Goal: Task Accomplishment & Management: Manage account settings

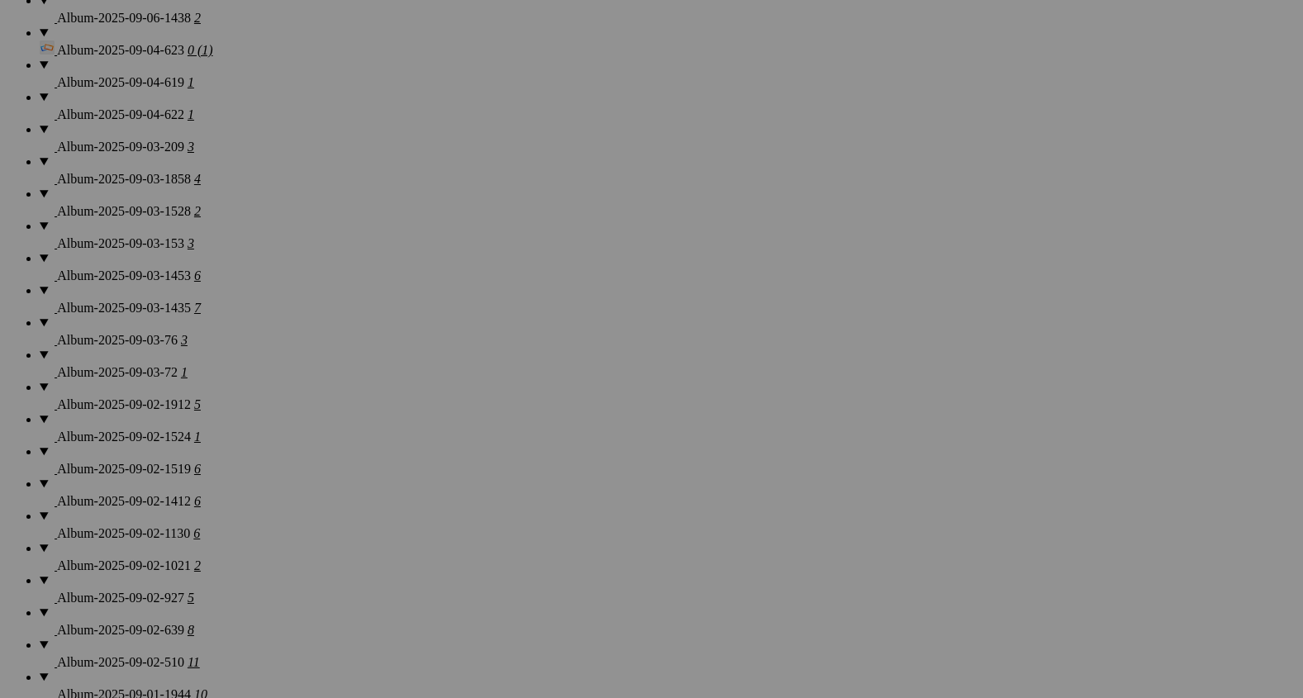
scroll to position [1516, 0]
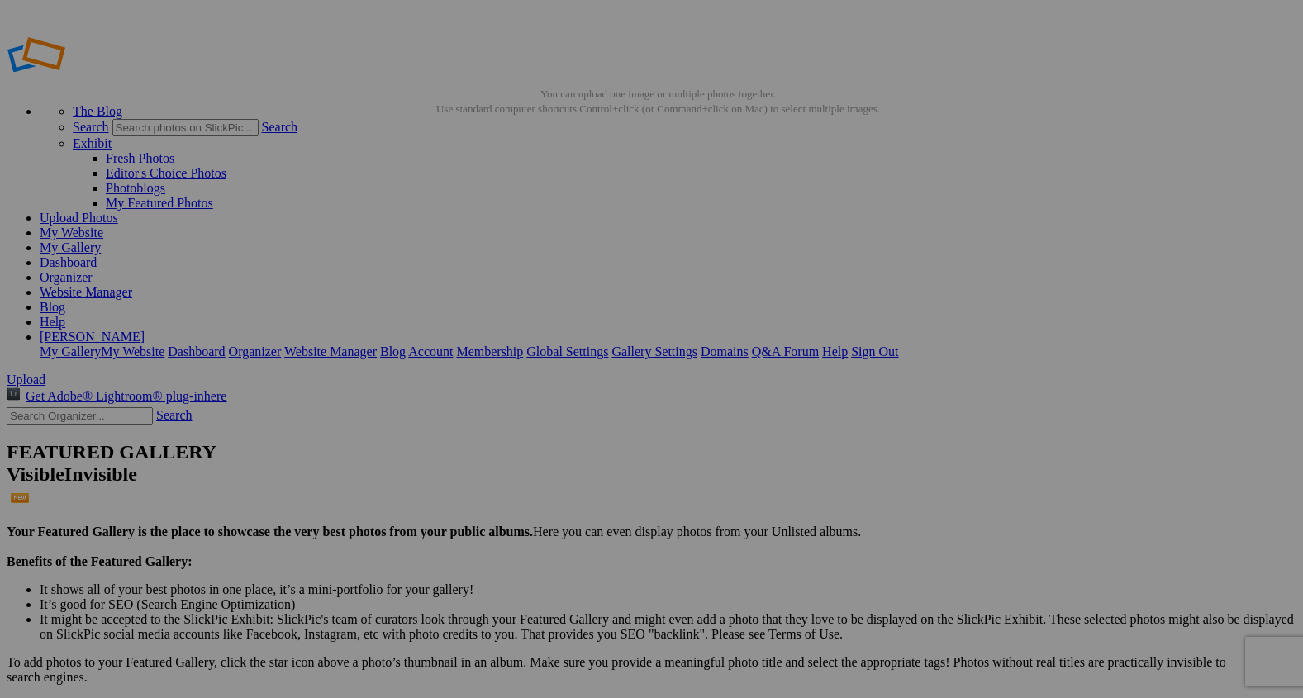
type input "F"
type input "Ranch Life StoryTelling Experience"
click at [103, 226] on link "My Website" at bounding box center [72, 233] width 64 height 14
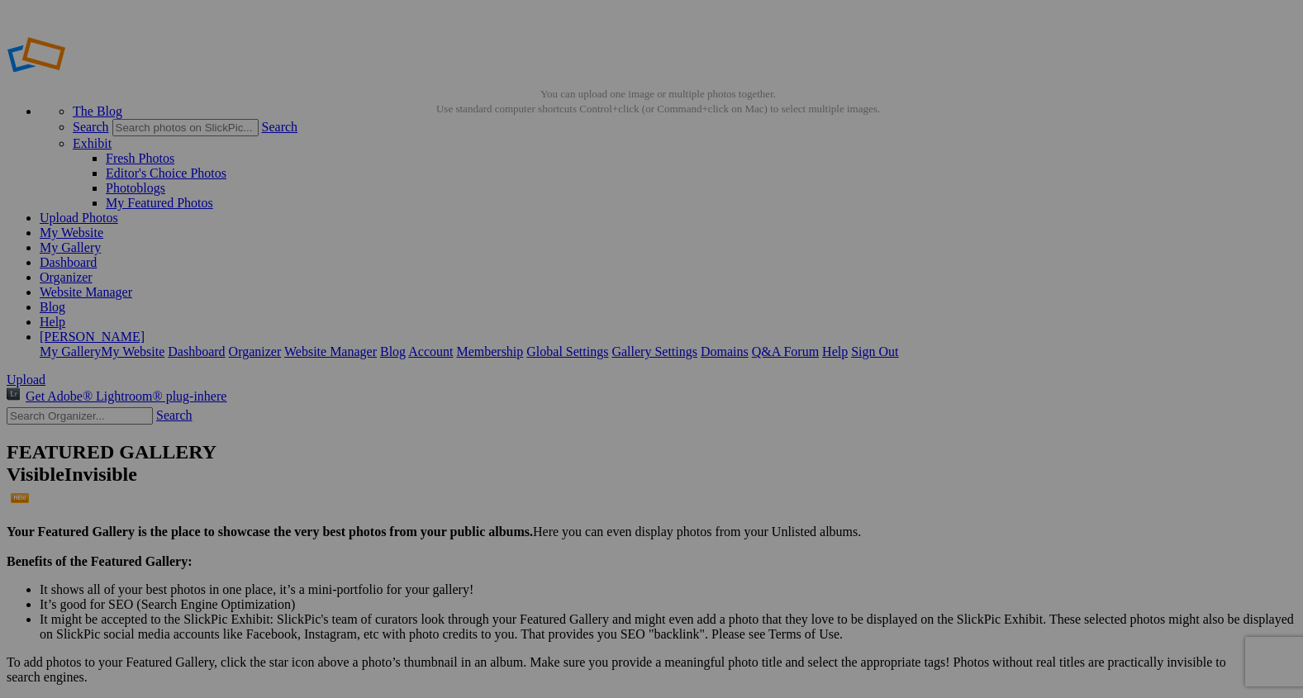
click at [132, 285] on link "Website Manager" at bounding box center [86, 292] width 93 height 14
click at [45, 373] on span "Upload" at bounding box center [26, 380] width 39 height 14
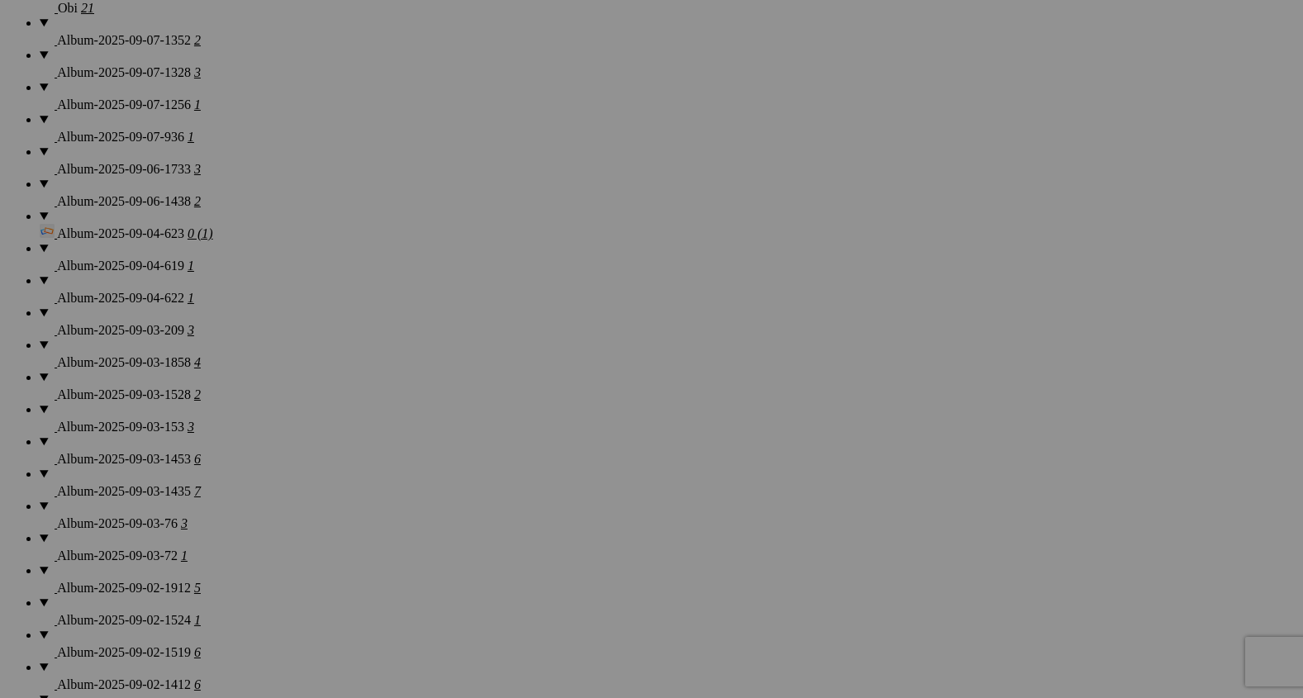
scroll to position [1376, 0]
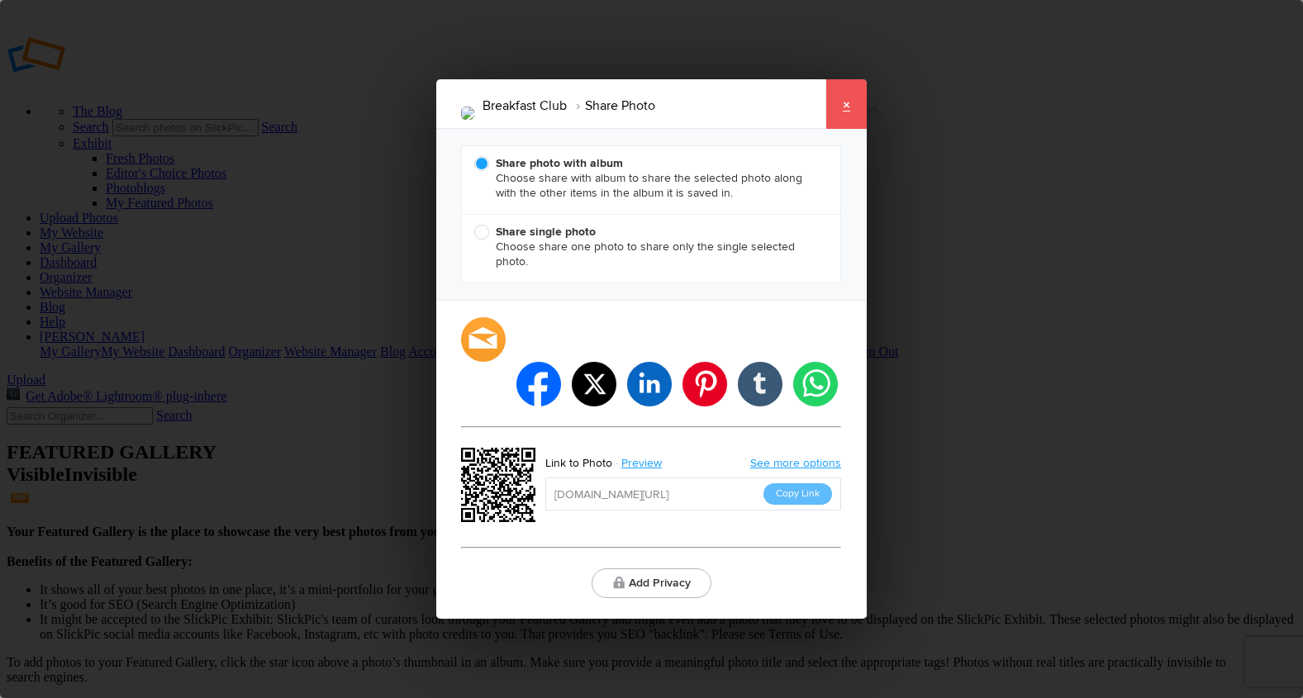
click at [848, 126] on link "×" at bounding box center [845, 104] width 41 height 50
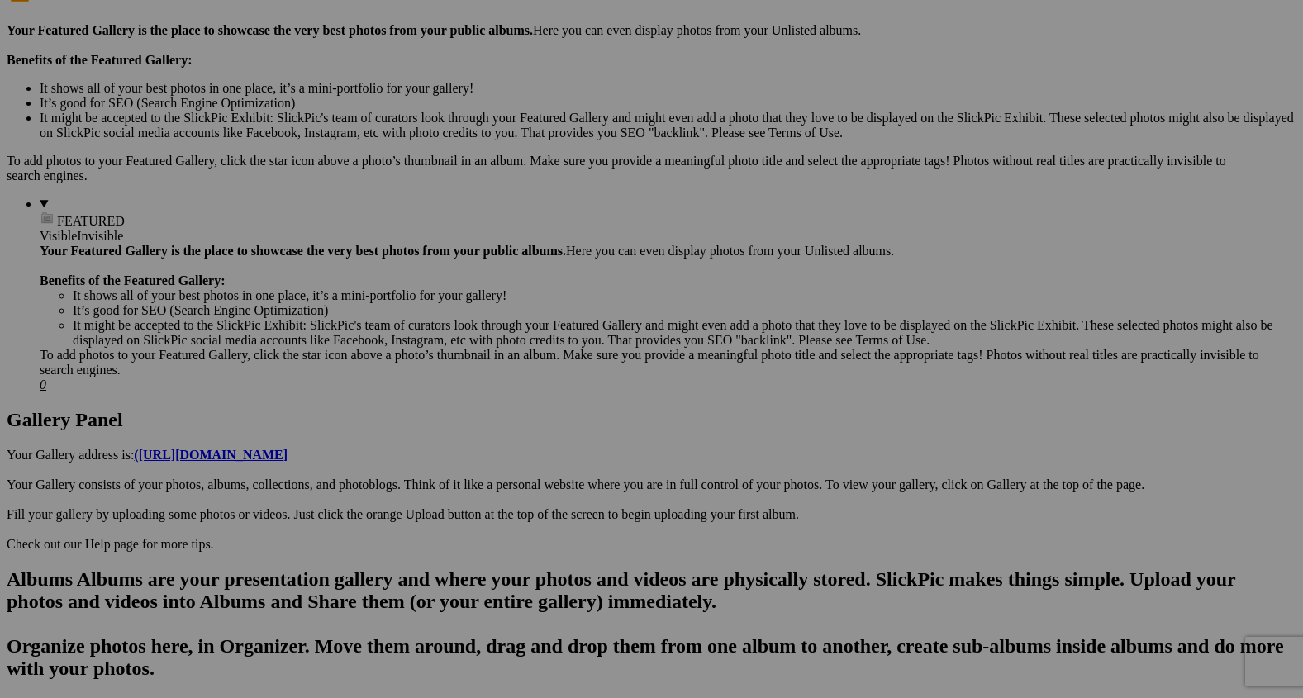
scroll to position [514, 0]
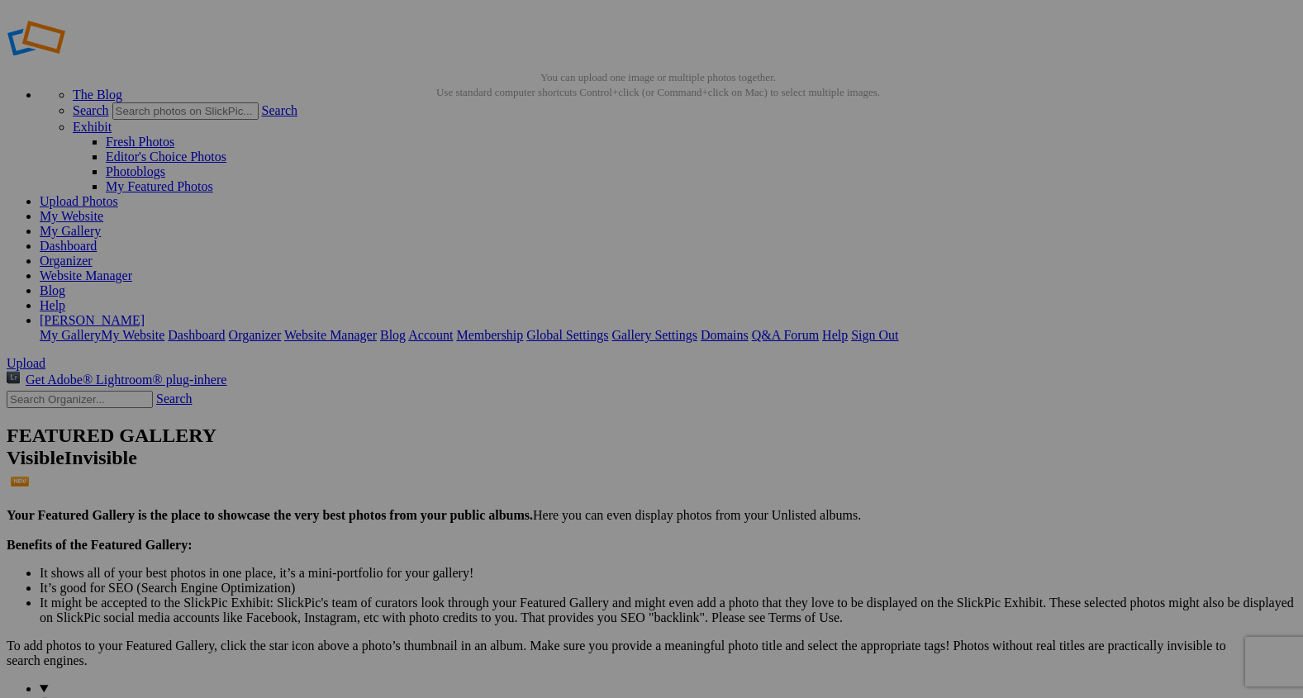
scroll to position [12, 0]
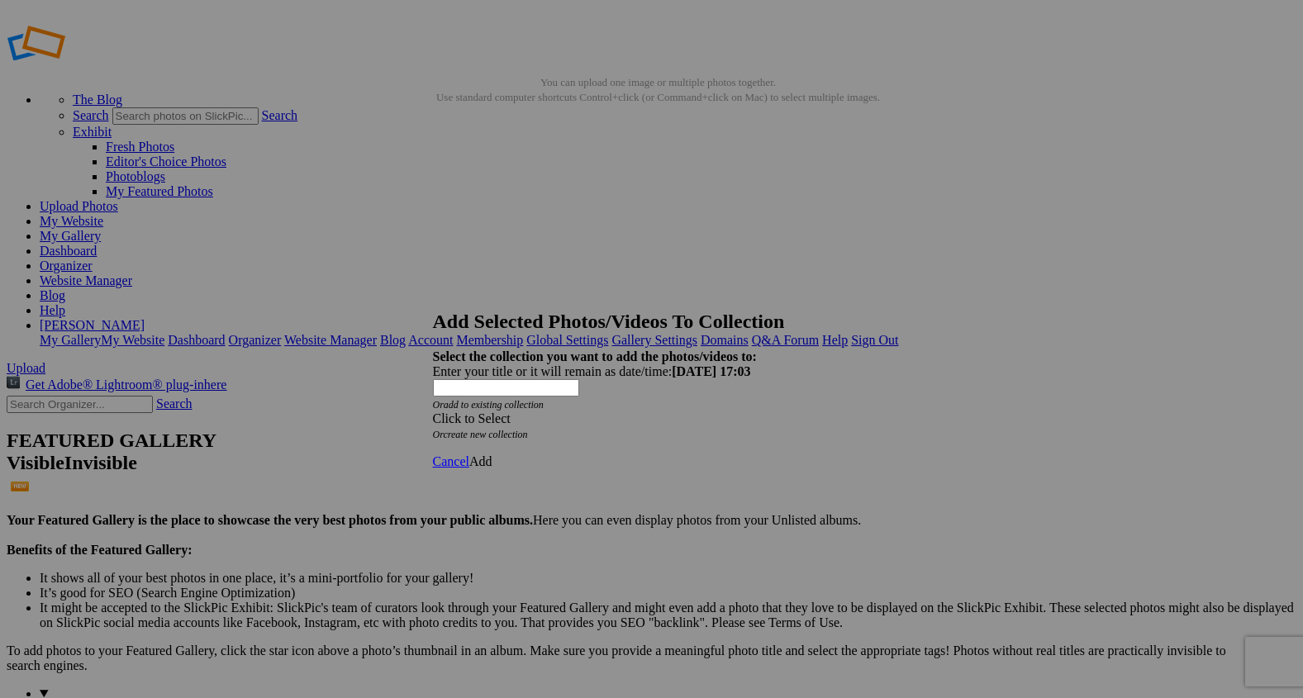
click at [433, 411] on span at bounding box center [433, 418] width 0 height 14
click at [559, 450] on link "Homepage" at bounding box center [531, 443] width 57 height 14
click at [492, 454] on span "Add" at bounding box center [480, 461] width 23 height 14
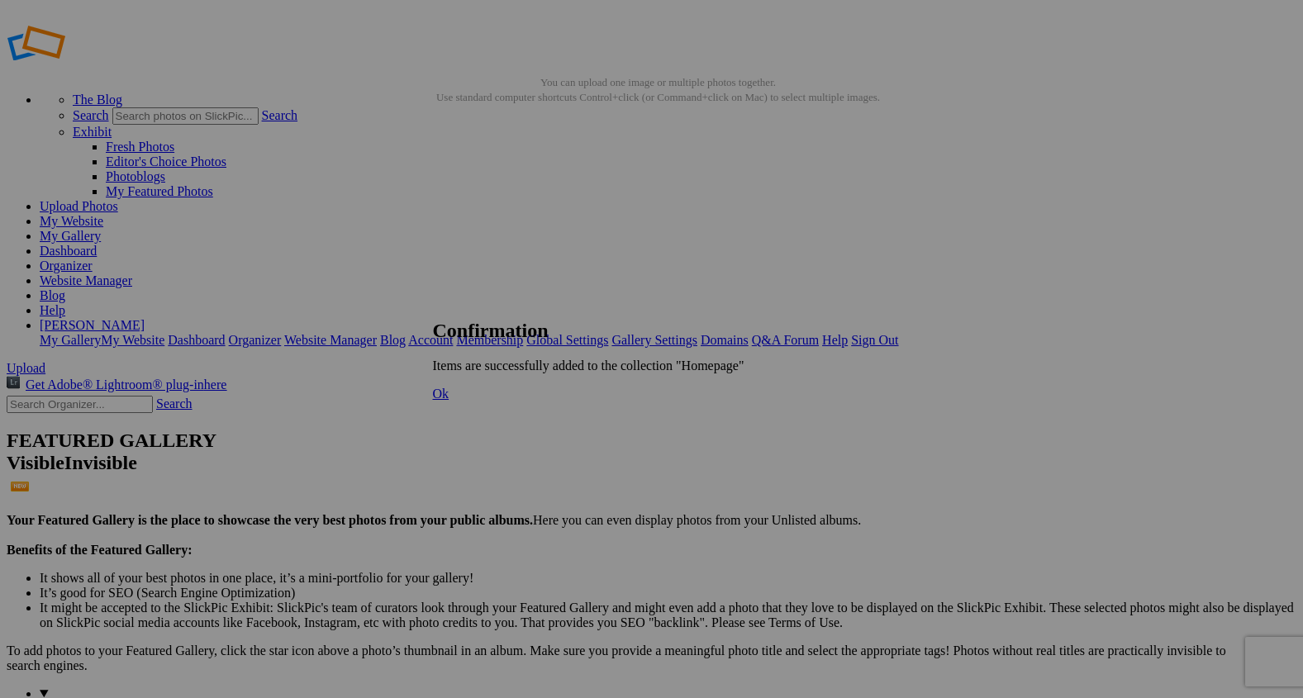
click at [449, 401] on span "Ok" at bounding box center [441, 394] width 17 height 14
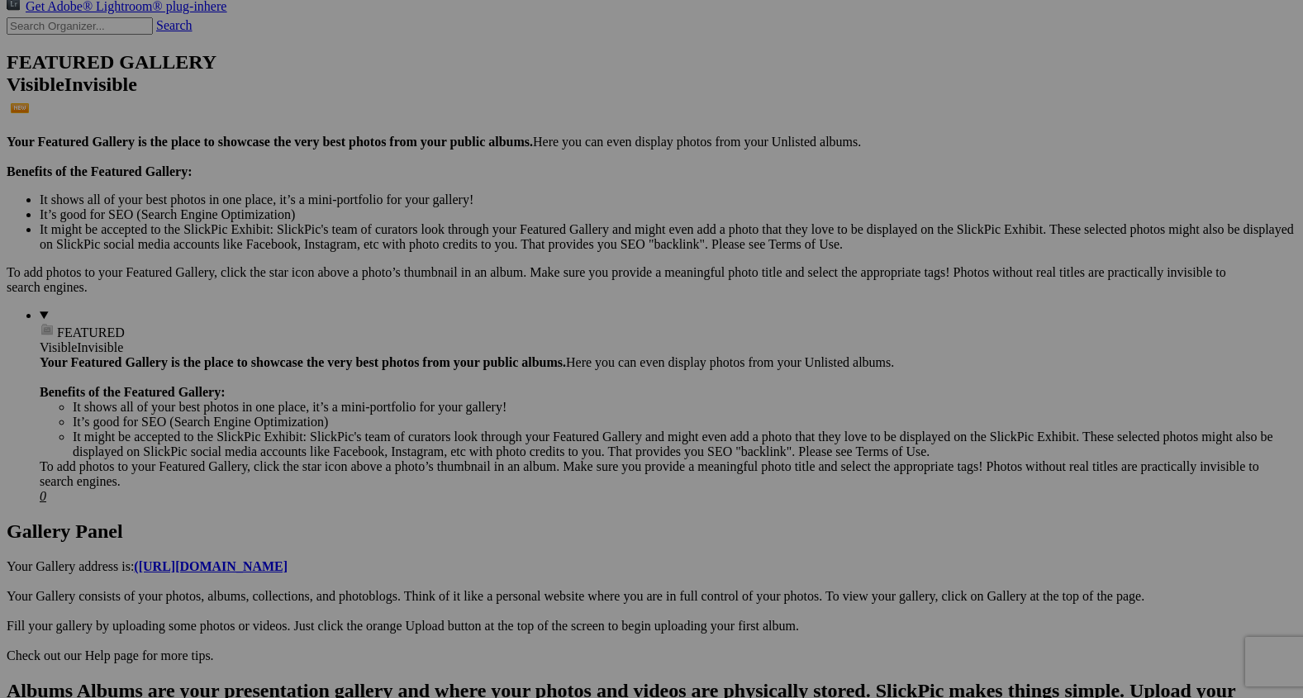
scroll to position [391, 0]
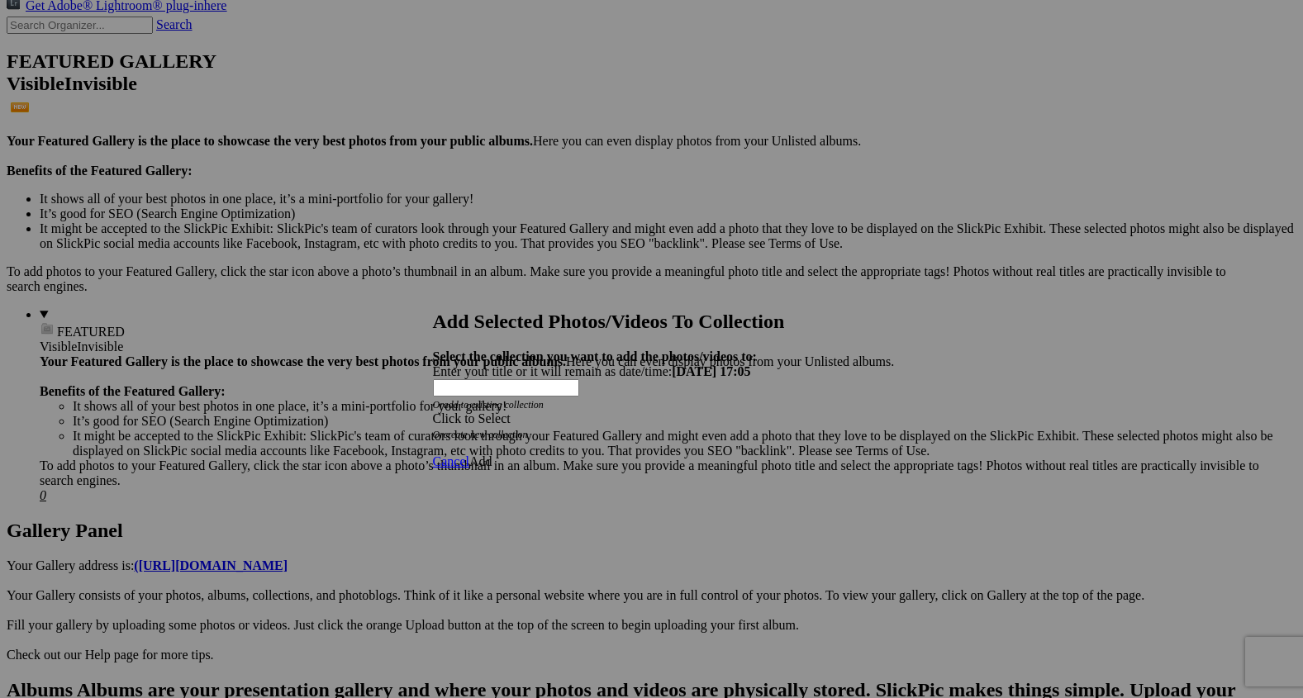
click at [433, 411] on span at bounding box center [433, 418] width 0 height 14
click at [560, 449] on link "Homepage" at bounding box center [531, 442] width 57 height 14
click at [492, 454] on span "Add" at bounding box center [480, 461] width 23 height 14
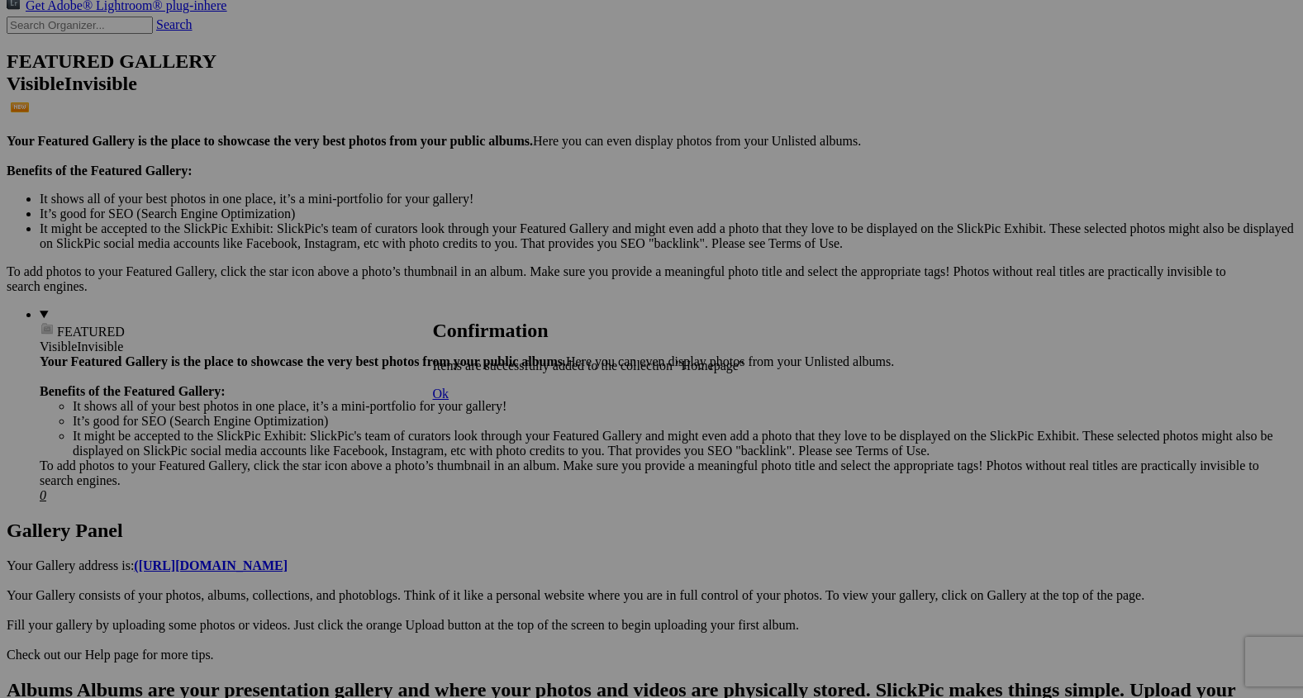
click at [449, 401] on span "Ok" at bounding box center [441, 394] width 17 height 14
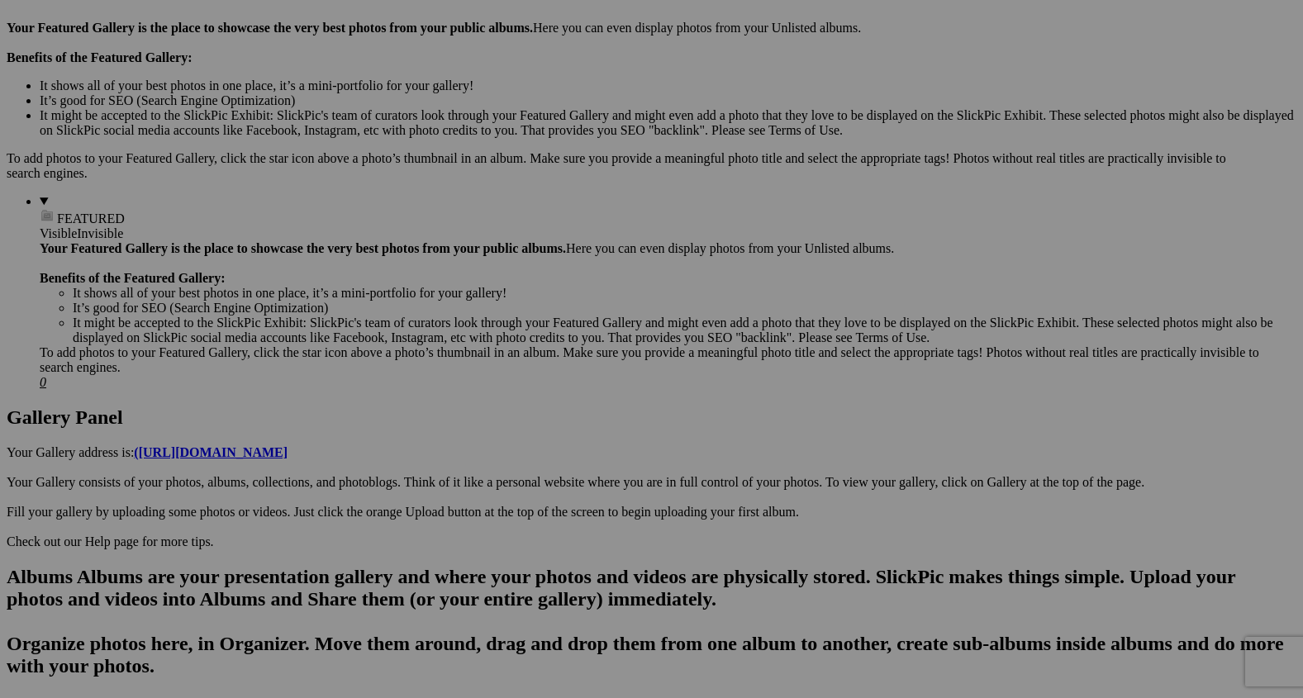
scroll to position [506, 0]
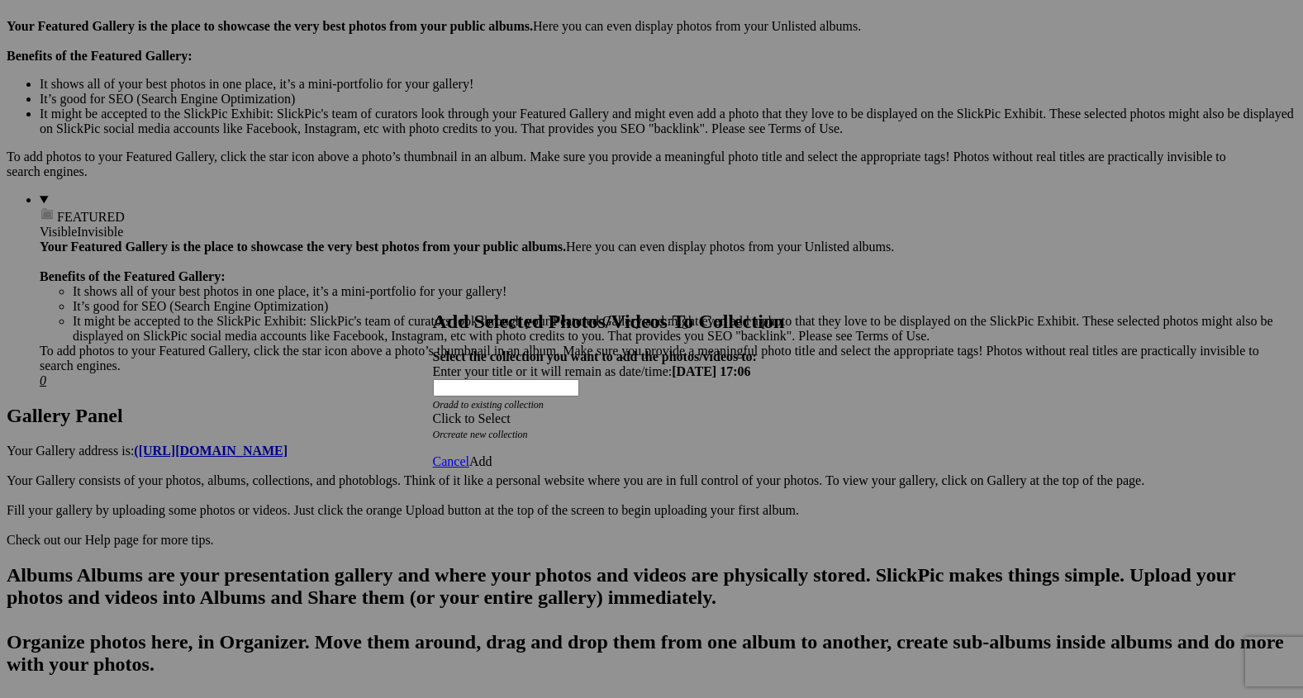
click at [433, 411] on span at bounding box center [433, 418] width 0 height 14
click at [560, 449] on link "Homepage" at bounding box center [531, 442] width 57 height 14
click at [492, 454] on span "Add" at bounding box center [480, 461] width 23 height 14
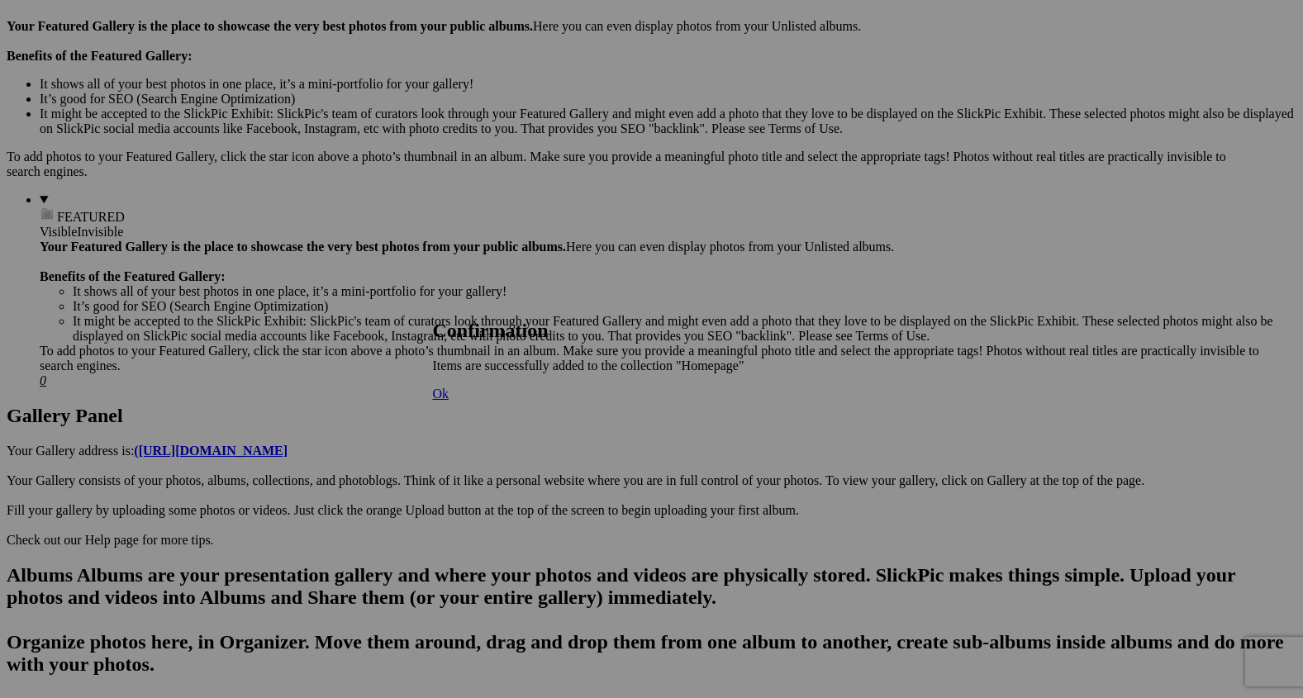
click at [449, 401] on span "Ok" at bounding box center [441, 394] width 17 height 14
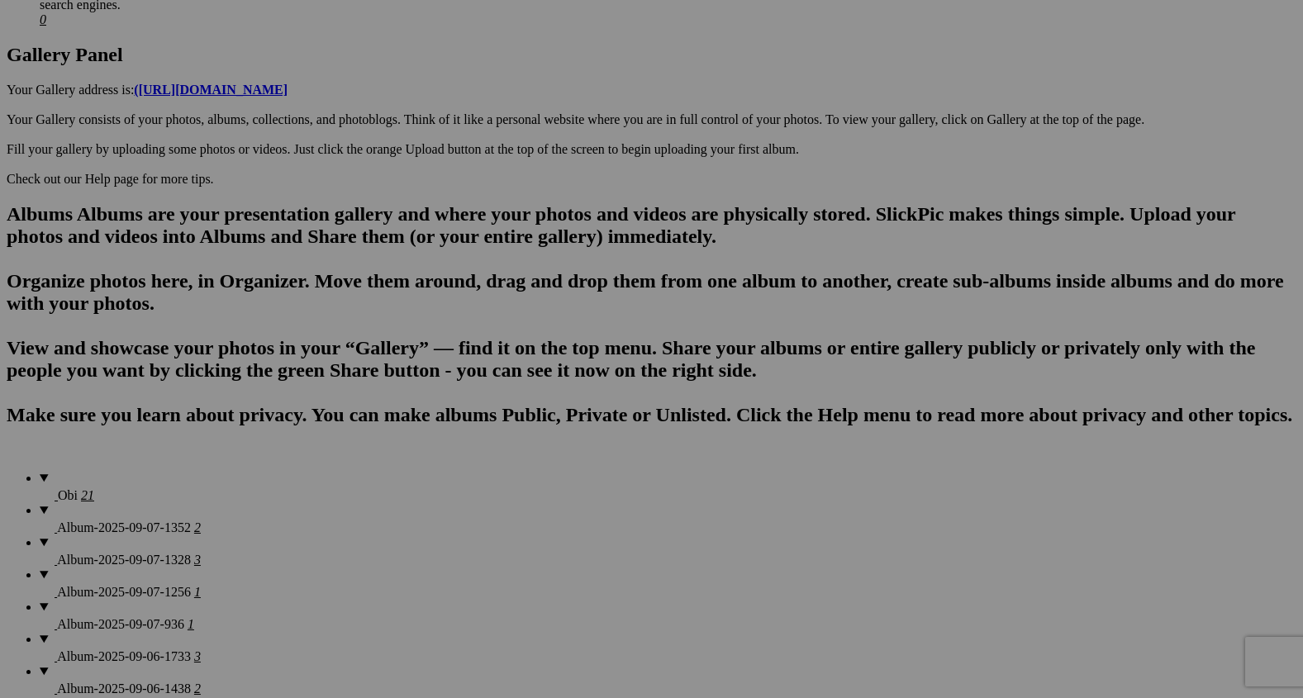
scroll to position [866, 0]
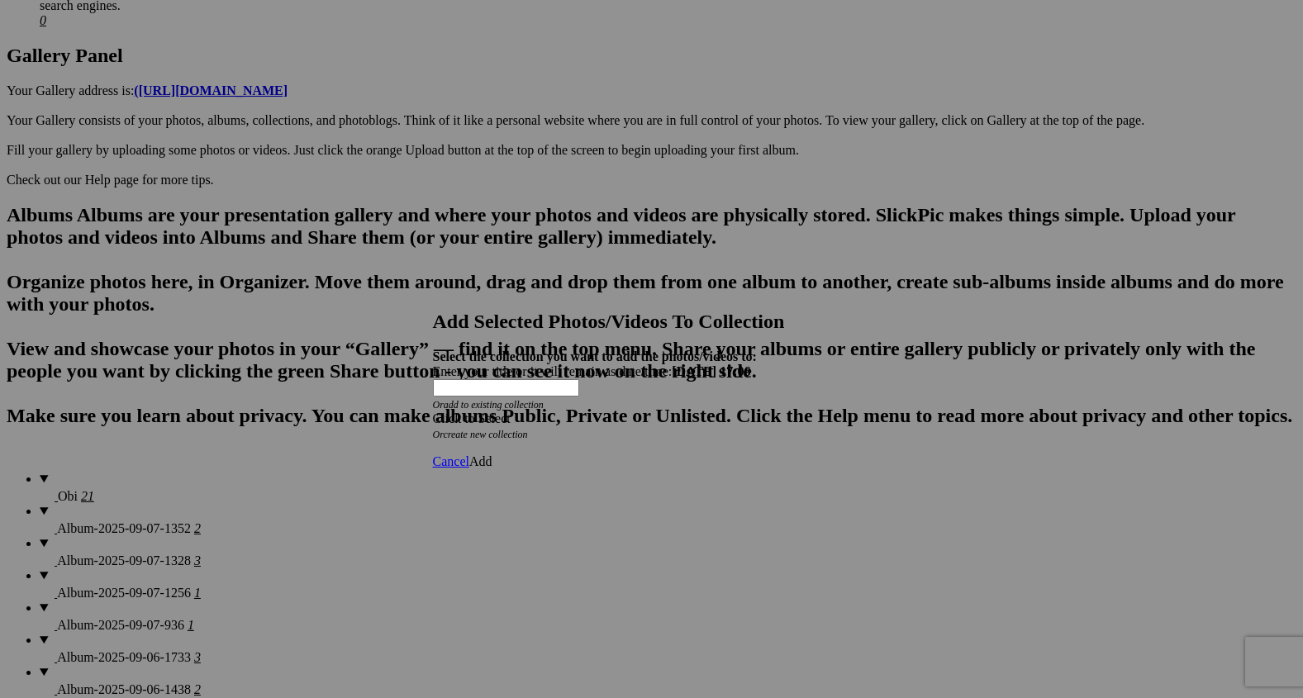
click at [433, 411] on span at bounding box center [433, 418] width 0 height 14
click at [560, 449] on link "Homepage" at bounding box center [531, 442] width 57 height 14
click at [492, 454] on span "Add" at bounding box center [480, 461] width 23 height 14
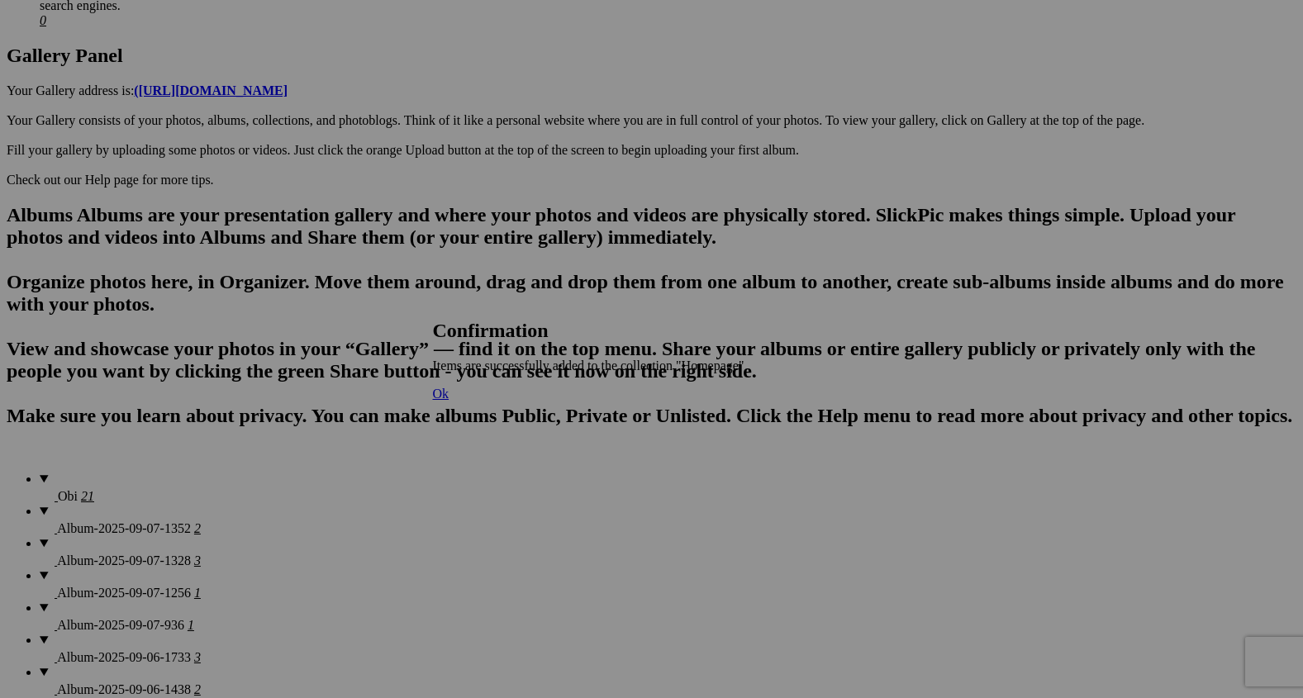
click at [449, 401] on span "Ok" at bounding box center [441, 394] width 17 height 14
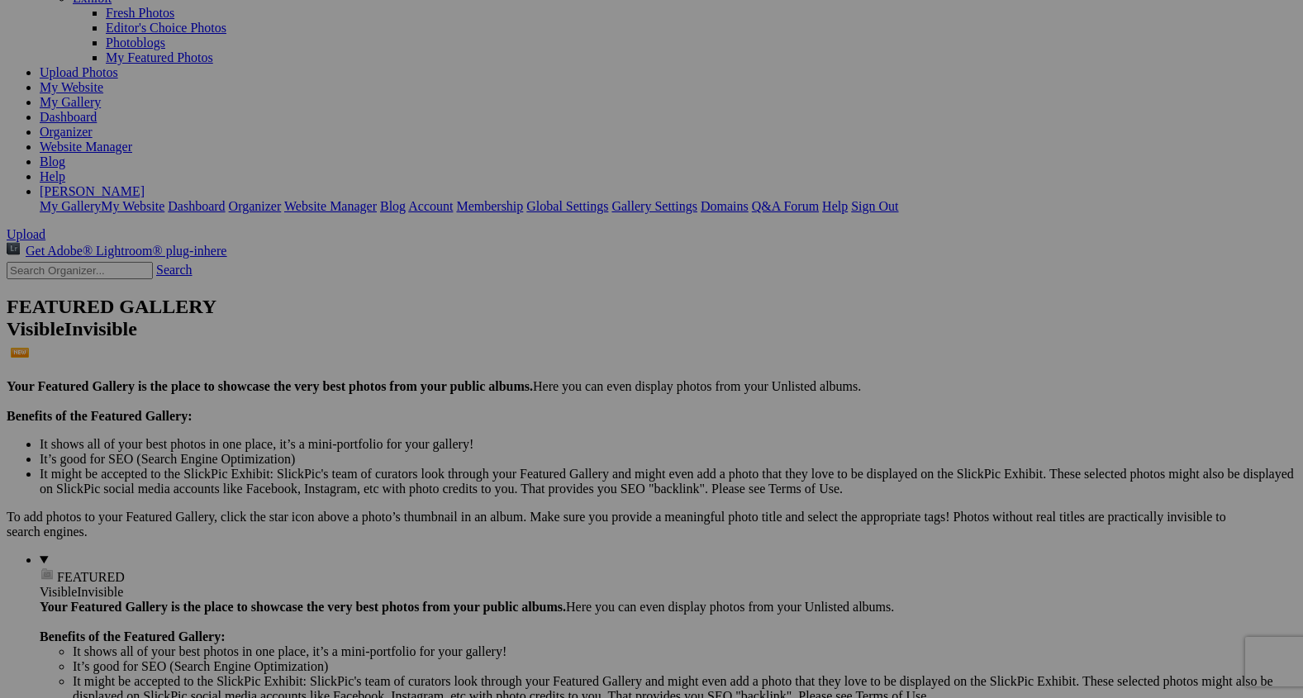
scroll to position [0, 0]
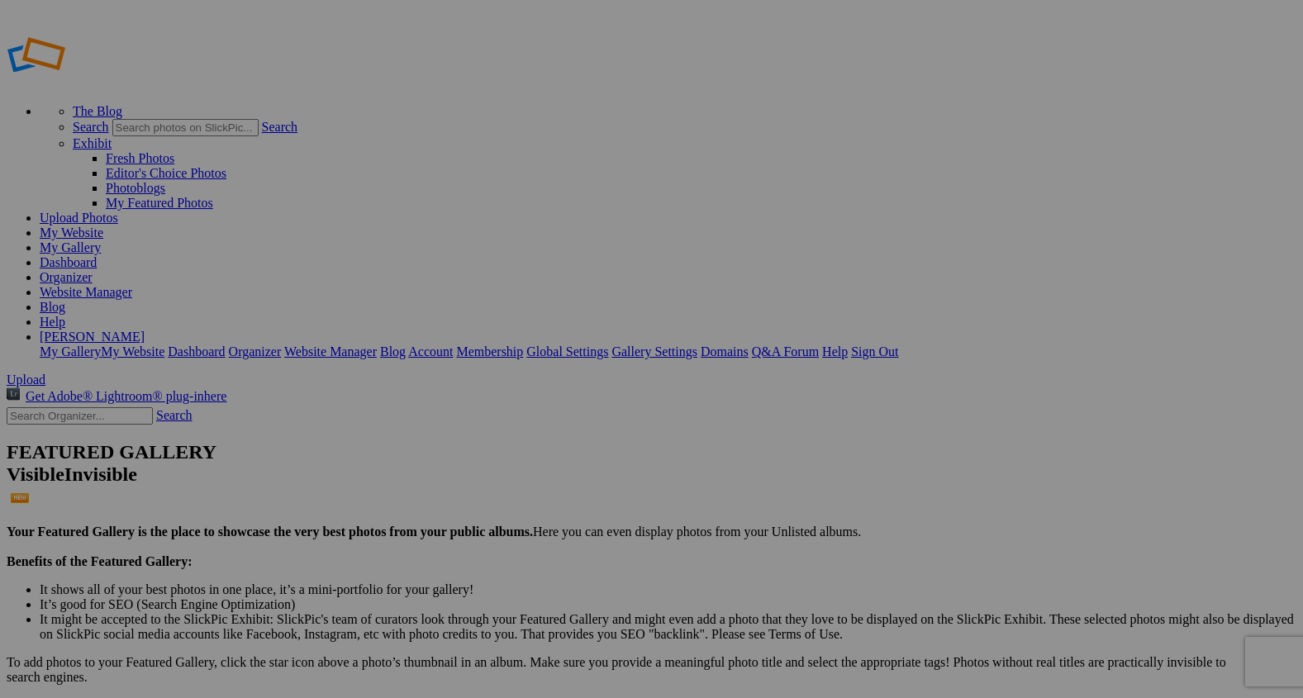
scroll to position [1376, 0]
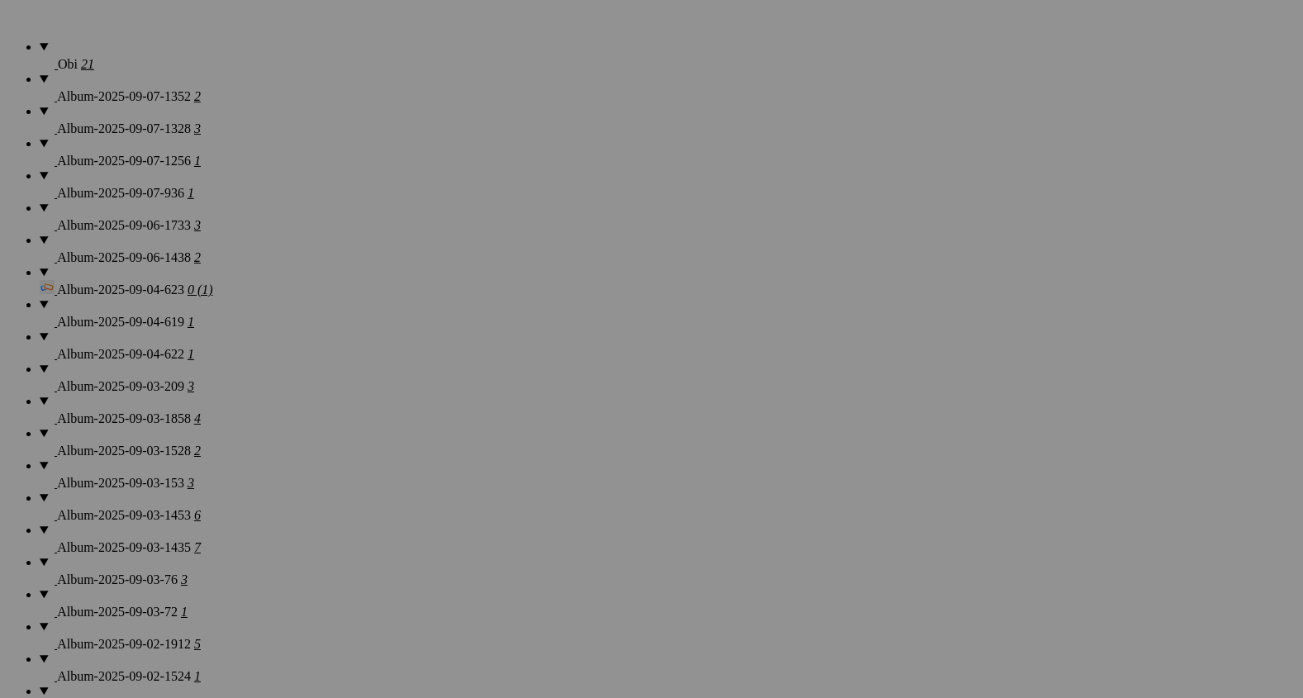
scroll to position [1307, 0]
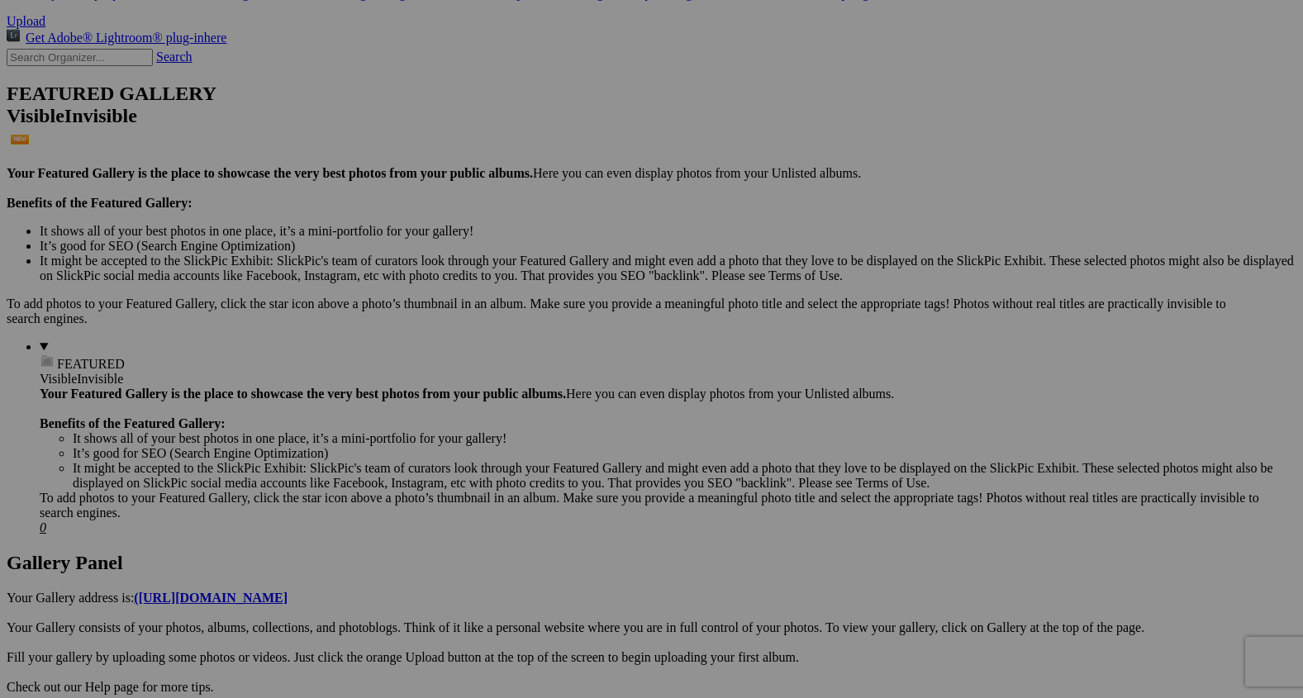
scroll to position [360, 0]
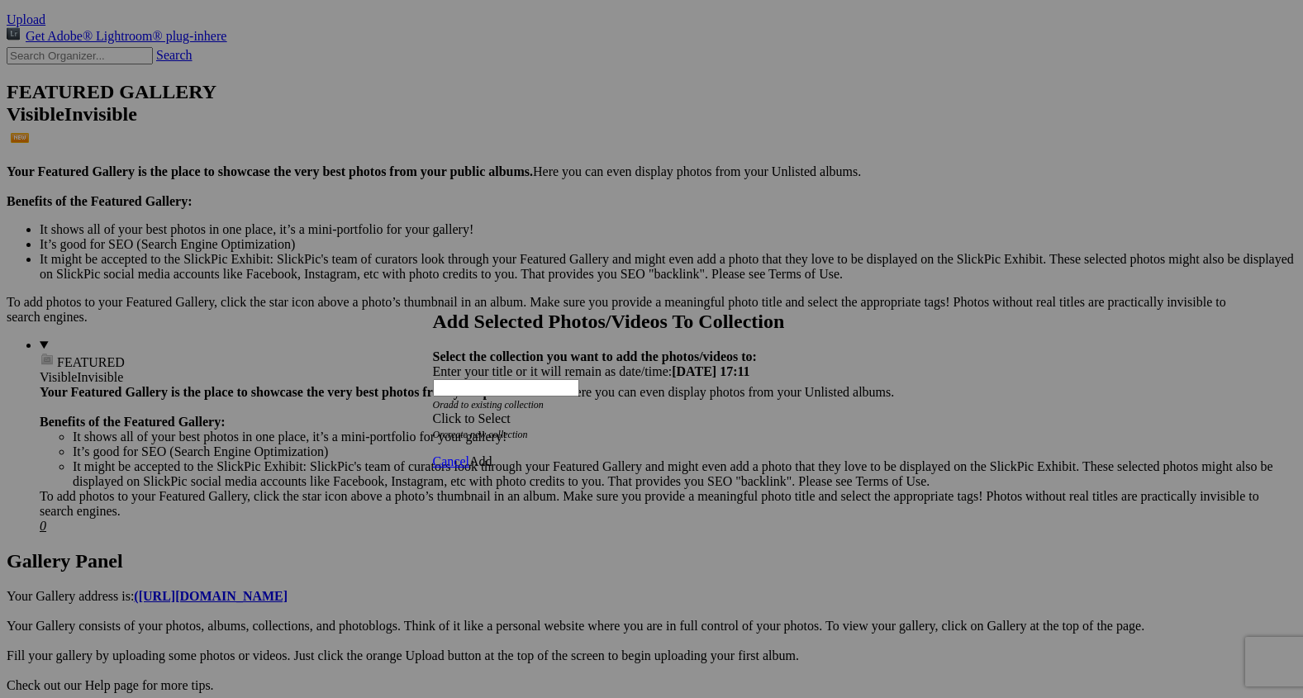
click at [433, 411] on span at bounding box center [433, 418] width 0 height 14
click at [560, 449] on link "Homepage" at bounding box center [531, 442] width 57 height 14
click at [492, 454] on span "Add" at bounding box center [480, 461] width 23 height 14
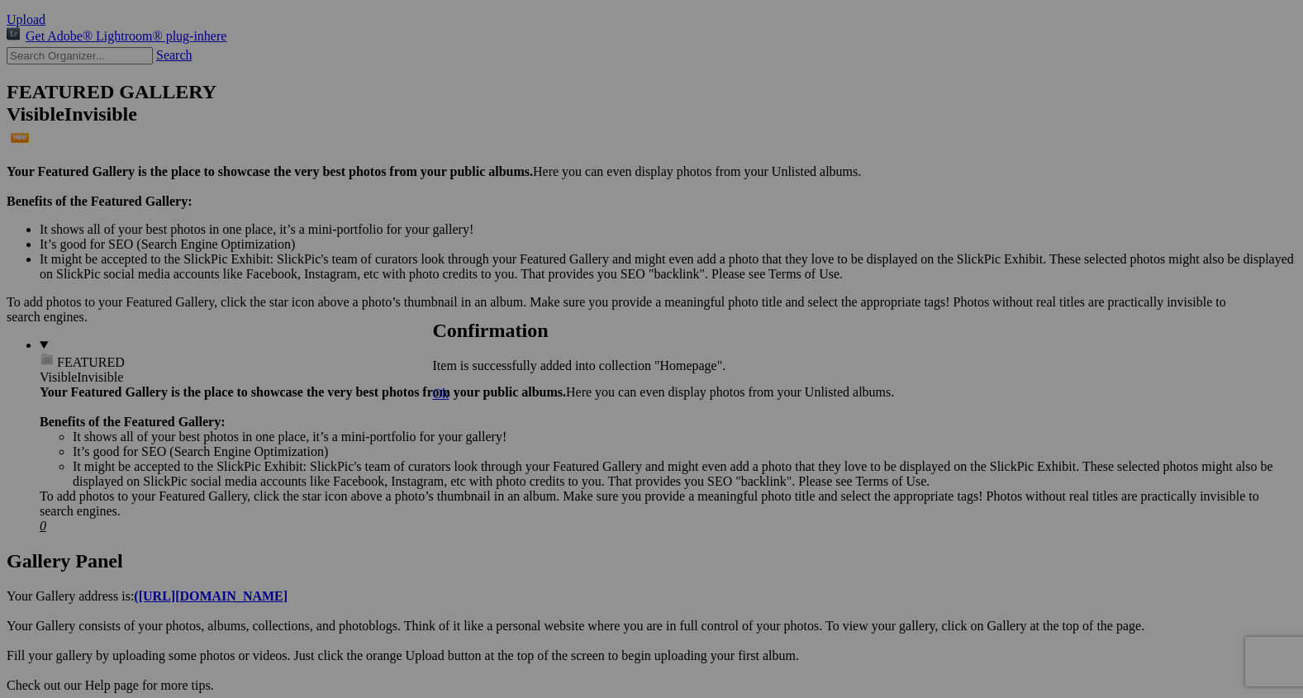
click at [449, 401] on span "Ok" at bounding box center [441, 394] width 17 height 14
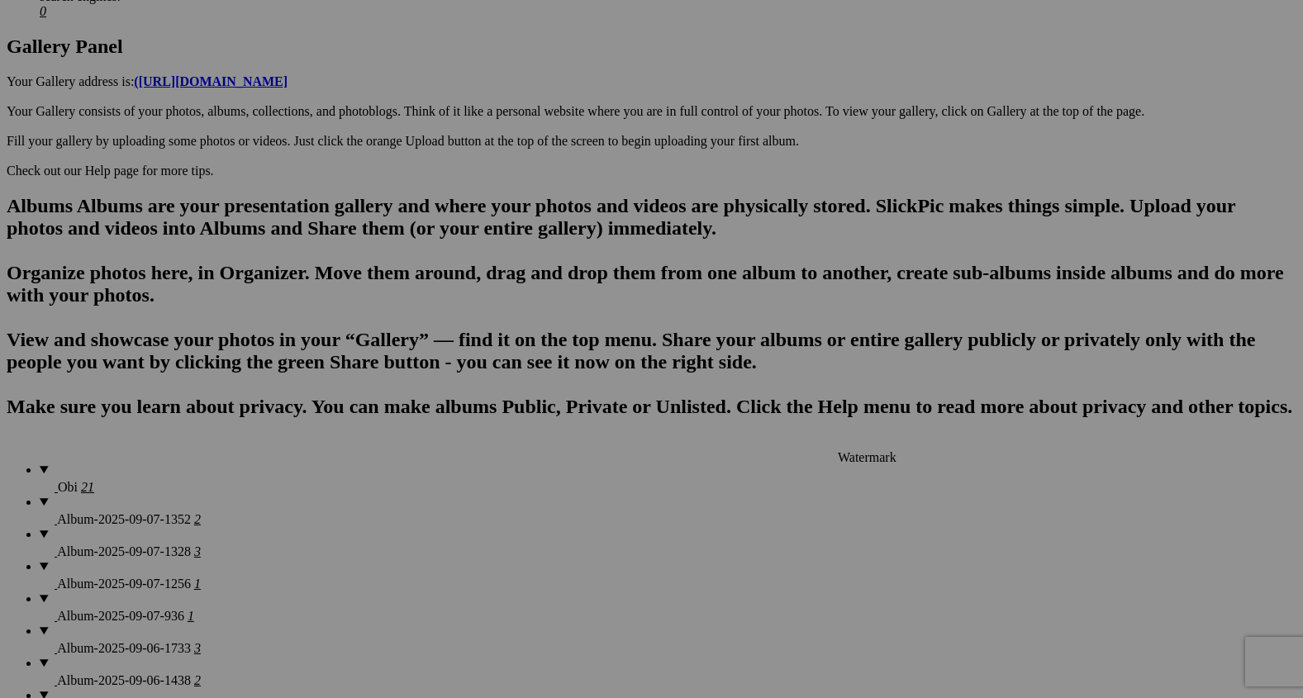
scroll to position [885, 0]
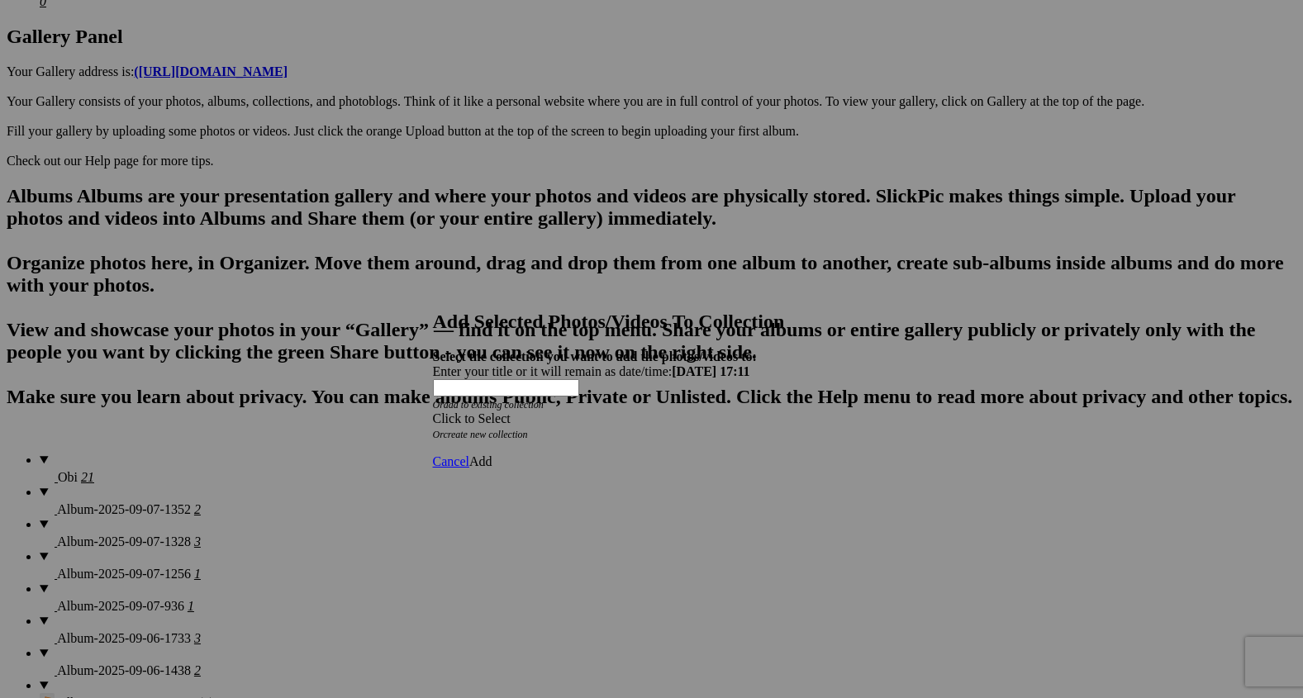
click at [433, 411] on span at bounding box center [433, 418] width 0 height 14
click at [560, 449] on link "Homepage" at bounding box center [531, 442] width 57 height 14
click at [492, 454] on span "Add" at bounding box center [480, 461] width 23 height 14
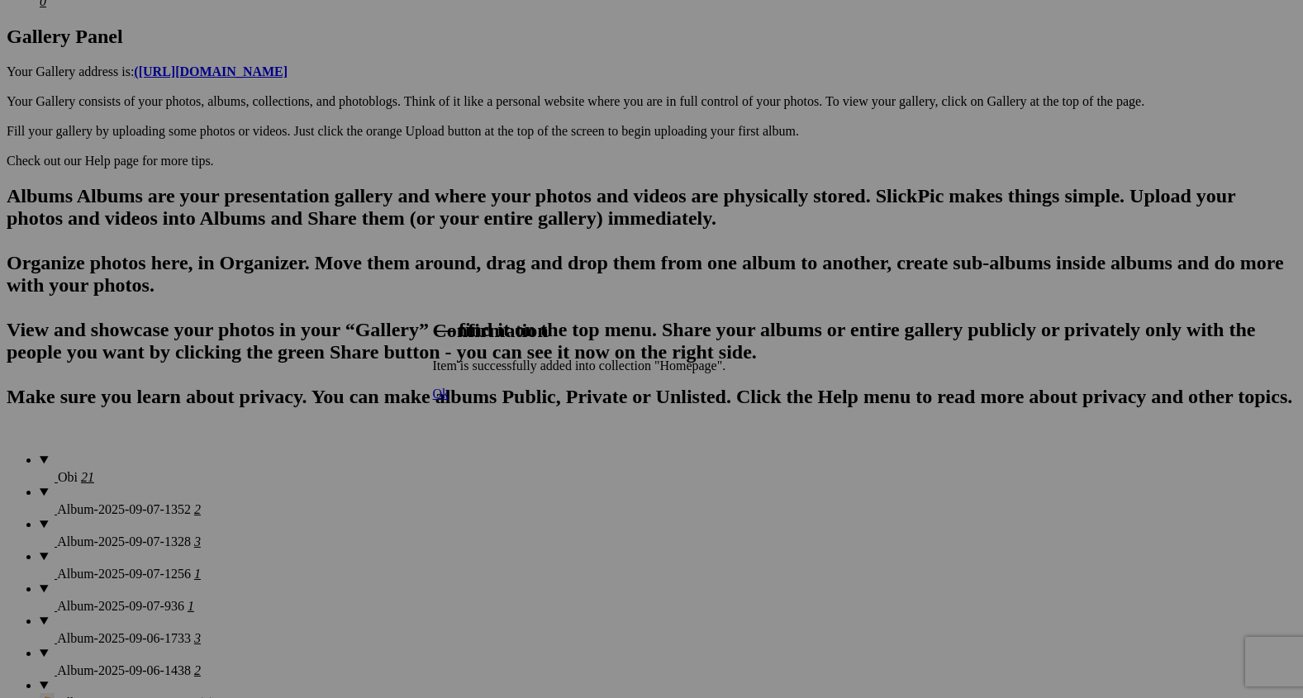
click at [449, 401] on span "Ok" at bounding box center [441, 394] width 17 height 14
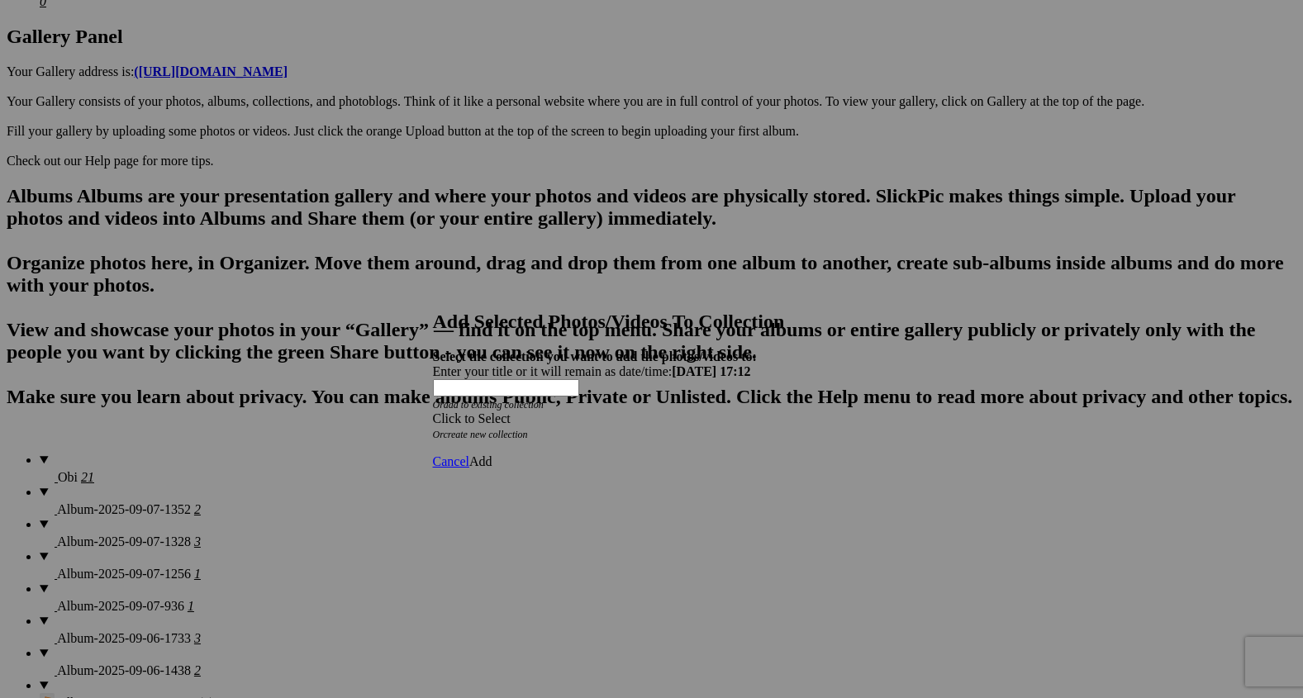
click at [433, 411] on span at bounding box center [433, 418] width 0 height 14
click at [560, 449] on link "Homepage" at bounding box center [531, 442] width 57 height 14
click at [492, 454] on span "Add" at bounding box center [480, 461] width 23 height 14
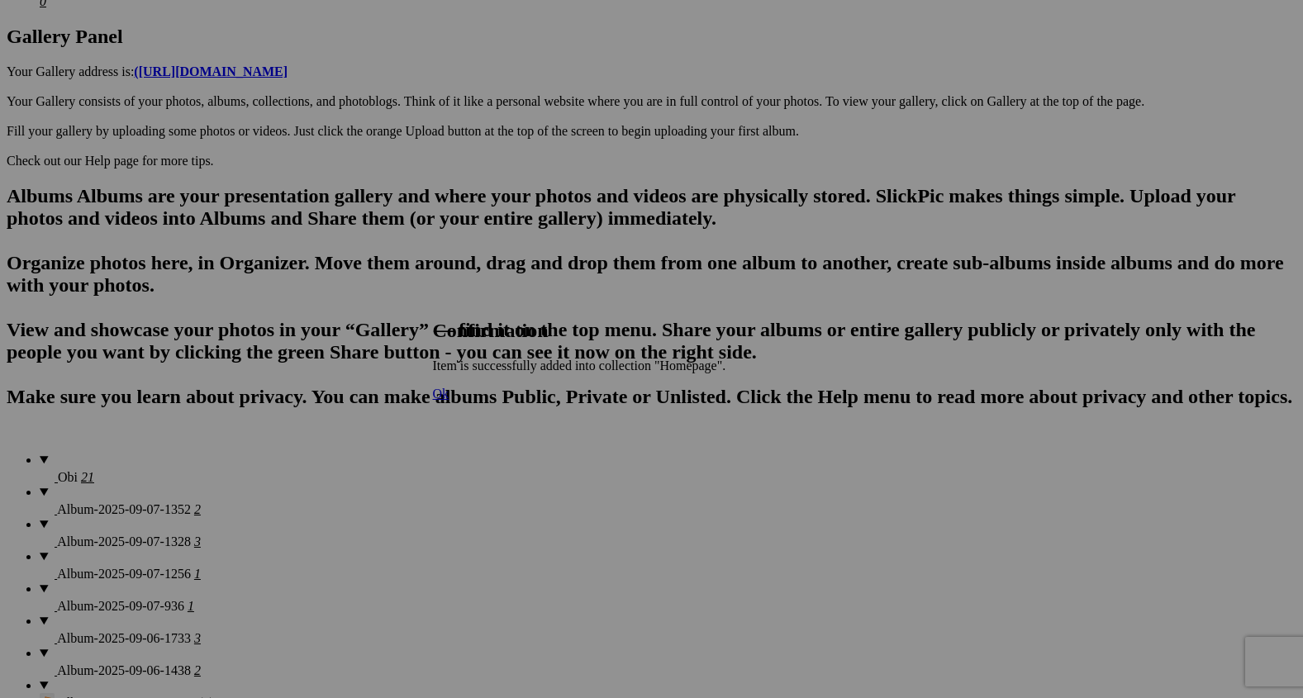
click at [449, 401] on span "Ok" at bounding box center [441, 394] width 17 height 14
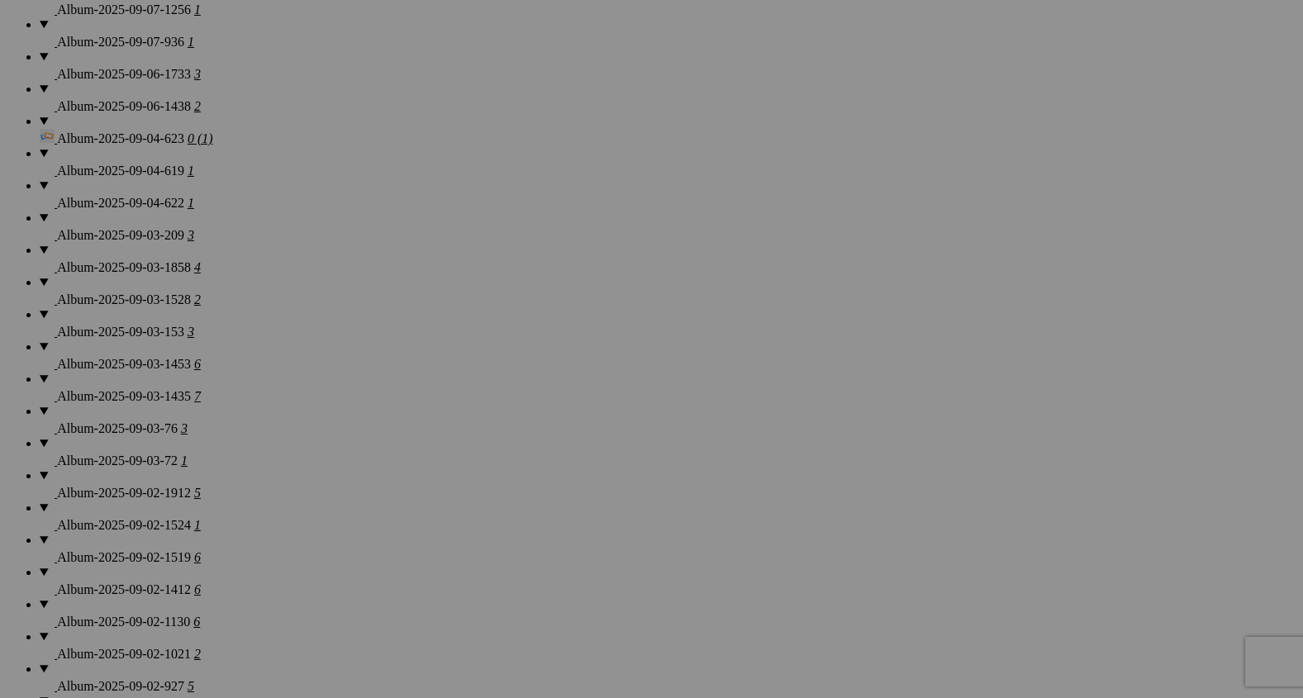
scroll to position [1452, 0]
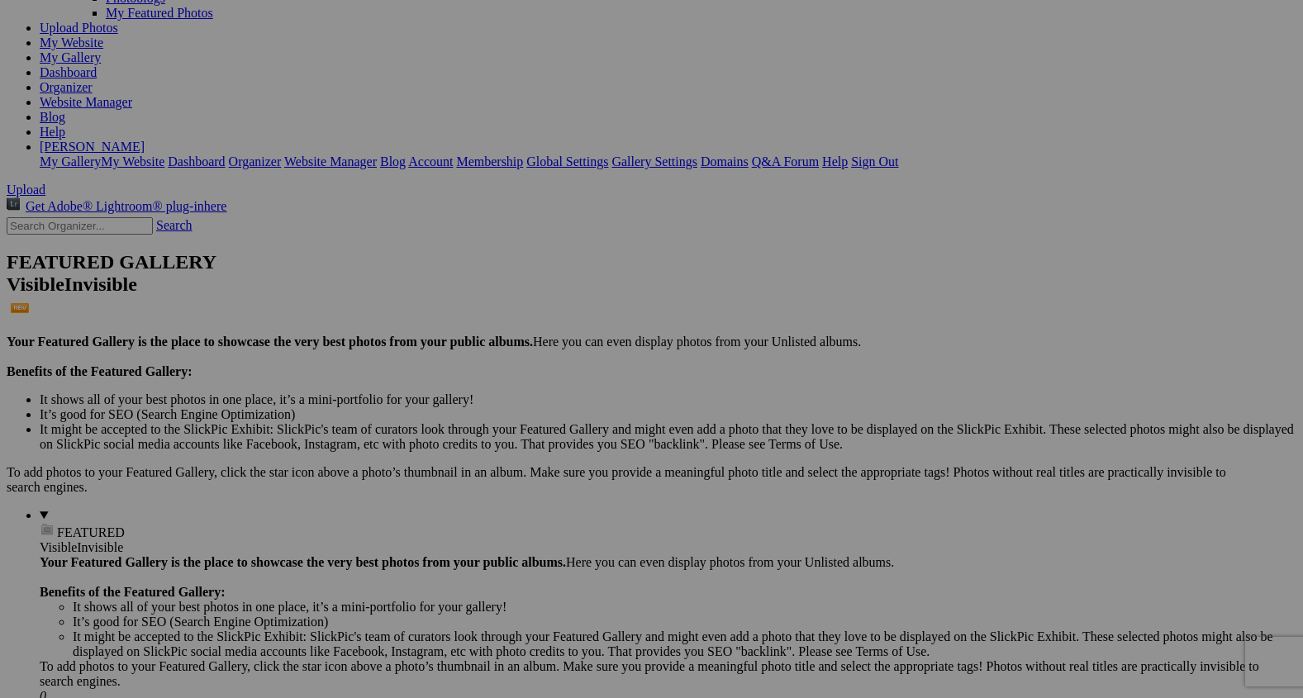
scroll to position [193, 0]
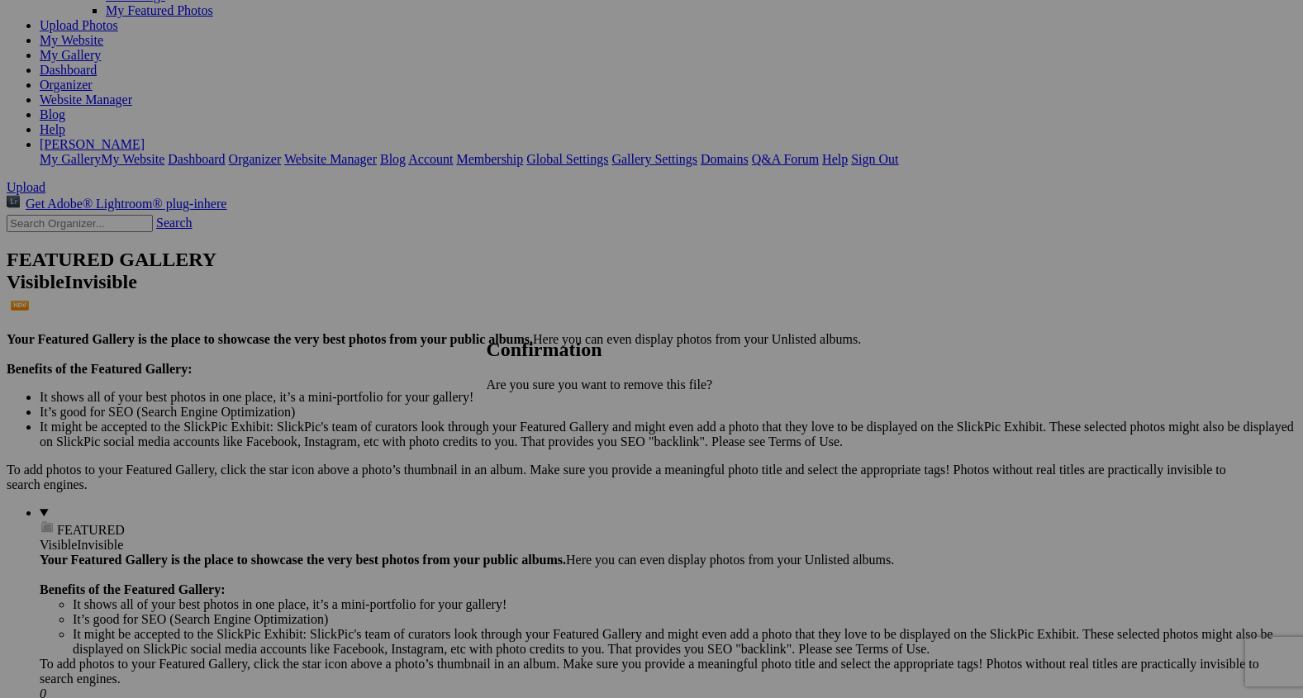
click at [523, 411] on span "Cancel" at bounding box center [505, 413] width 36 height 14
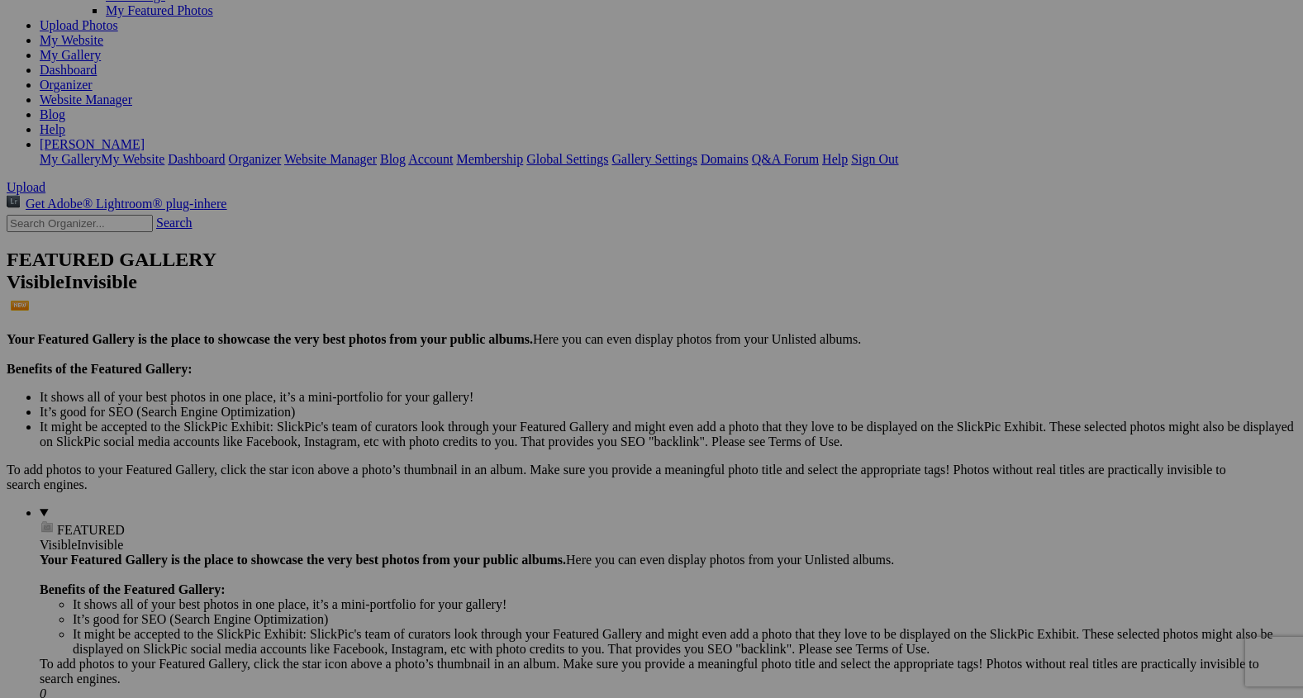
click at [0, 0] on span "Views: 22" at bounding box center [0, 0] width 0 height 0
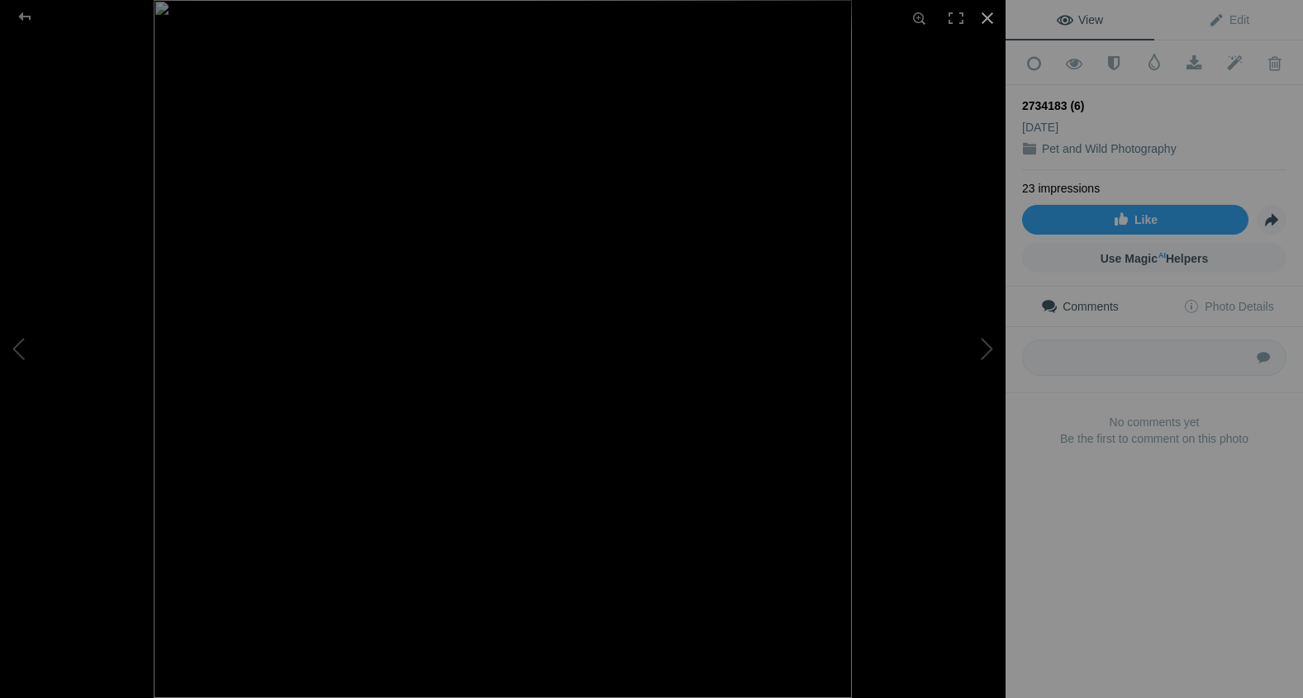
click at [982, 12] on div at bounding box center [987, 18] width 36 height 36
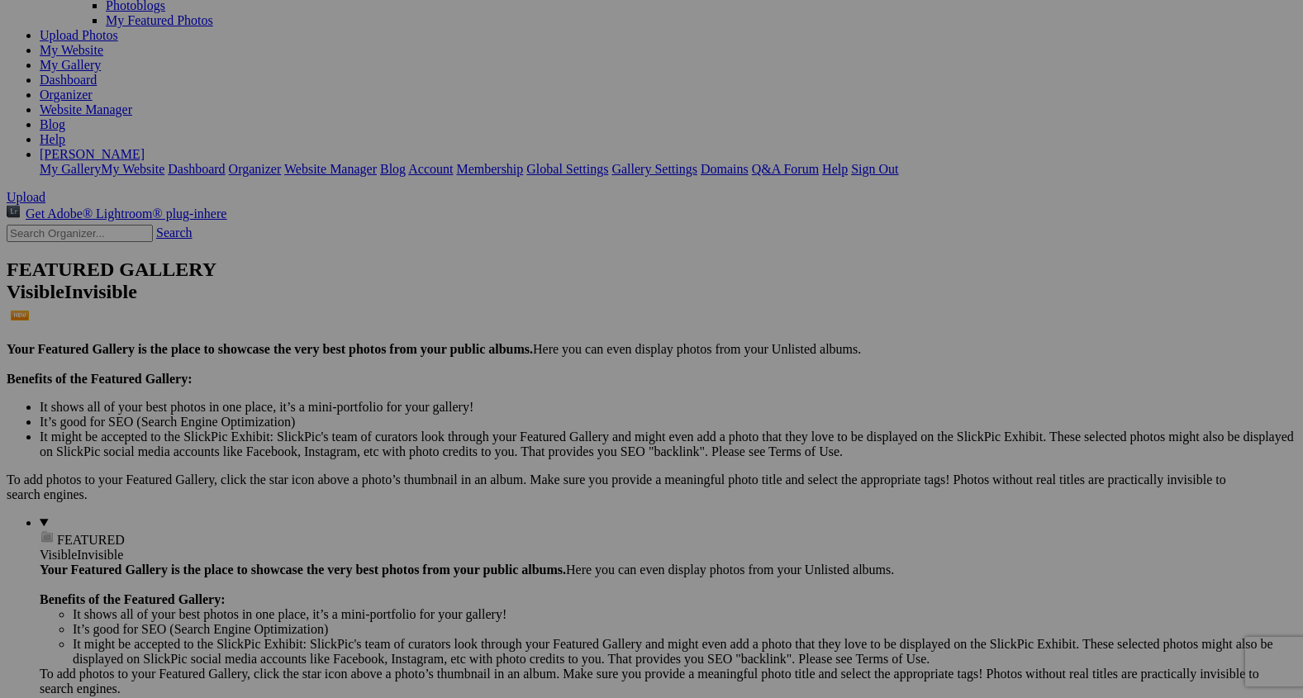
click at [501, 421] on span "OK" at bounding box center [491, 428] width 19 height 14
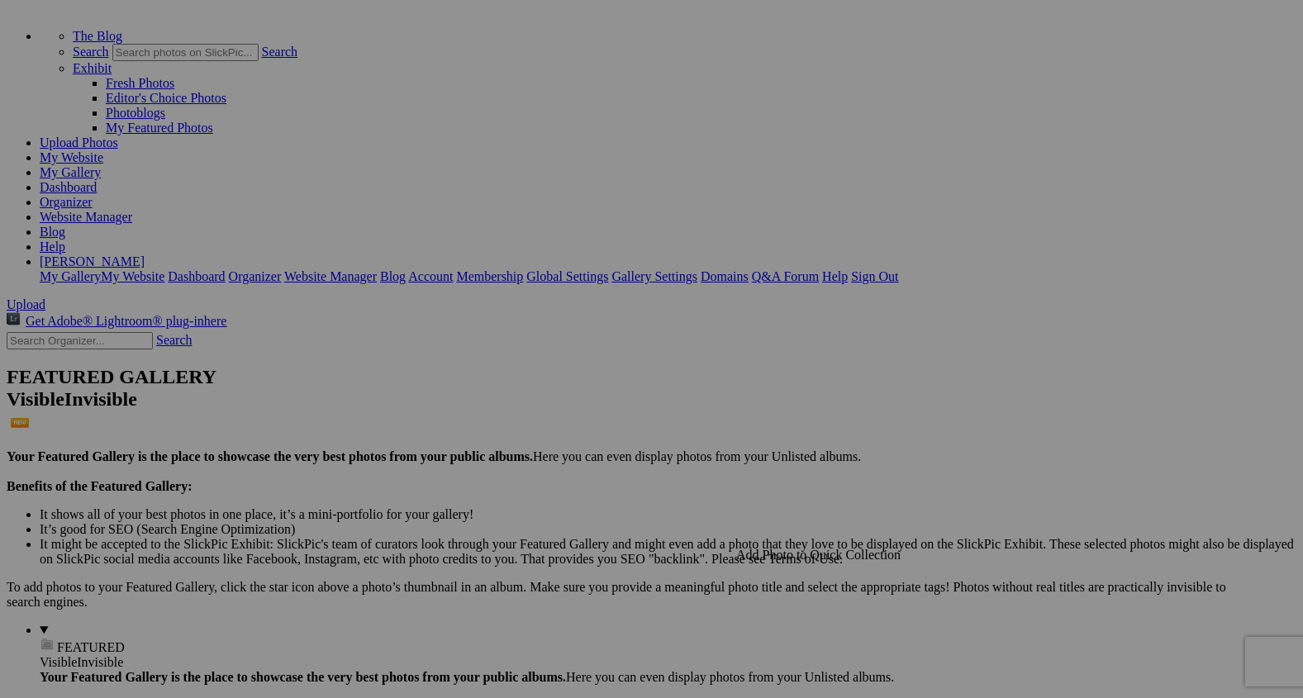
scroll to position [0, 0]
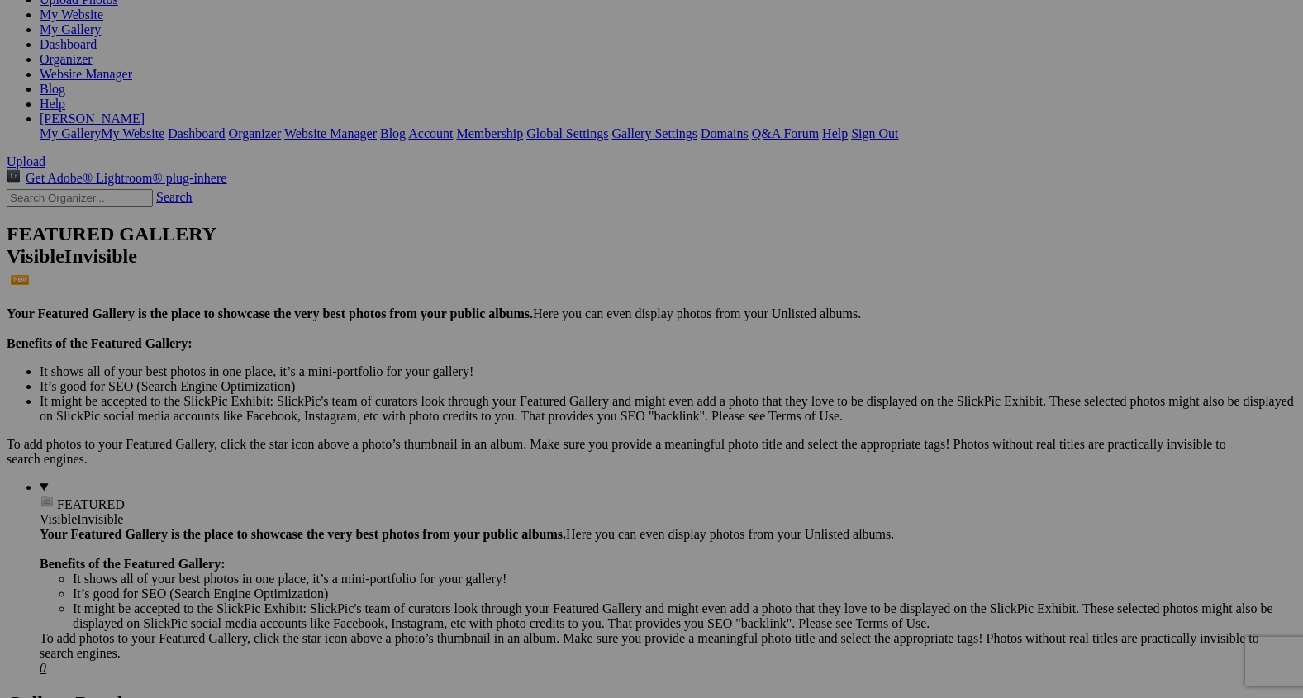
scroll to position [226, 0]
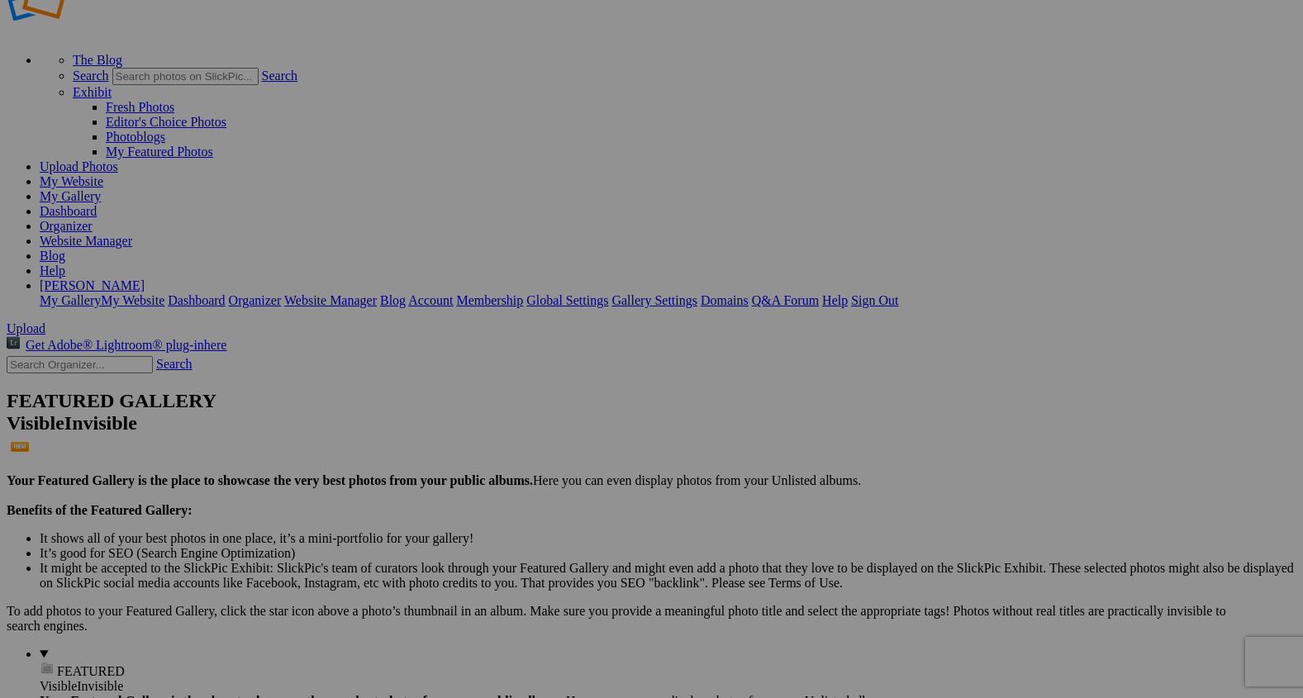
scroll to position [52, 0]
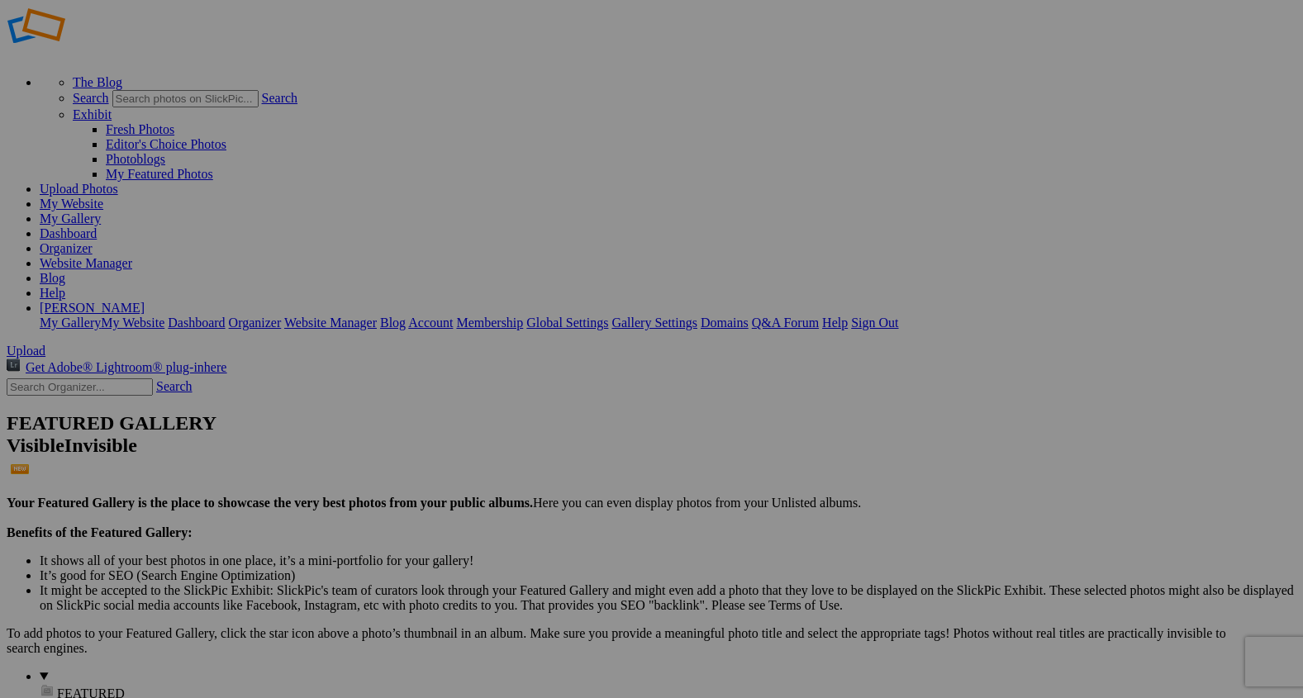
scroll to position [0, 0]
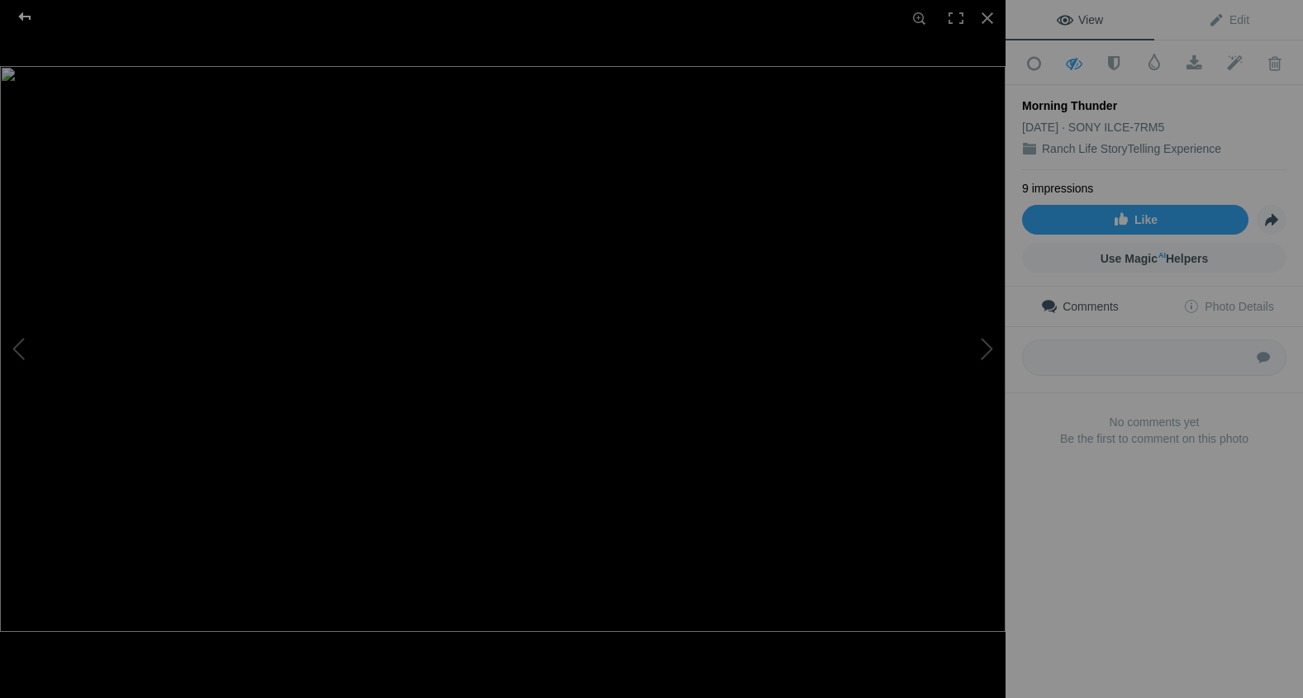
click at [20, 14] on div at bounding box center [24, 16] width 59 height 33
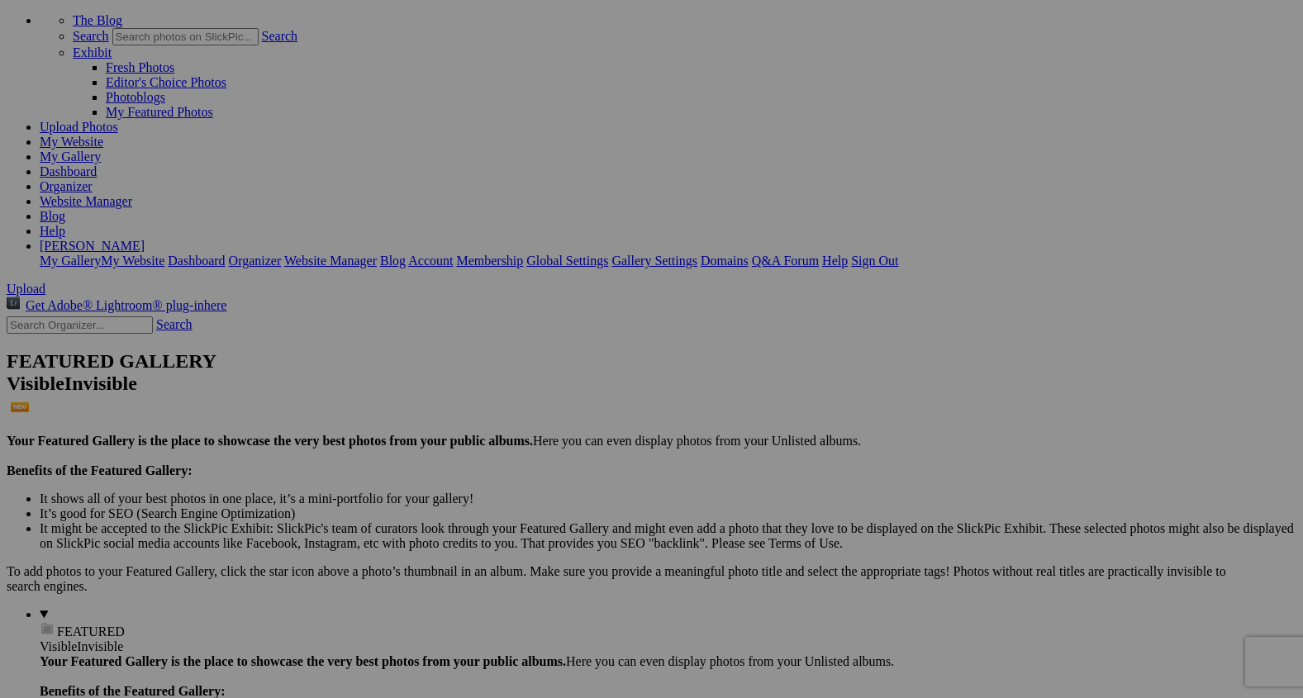
scroll to position [115, 0]
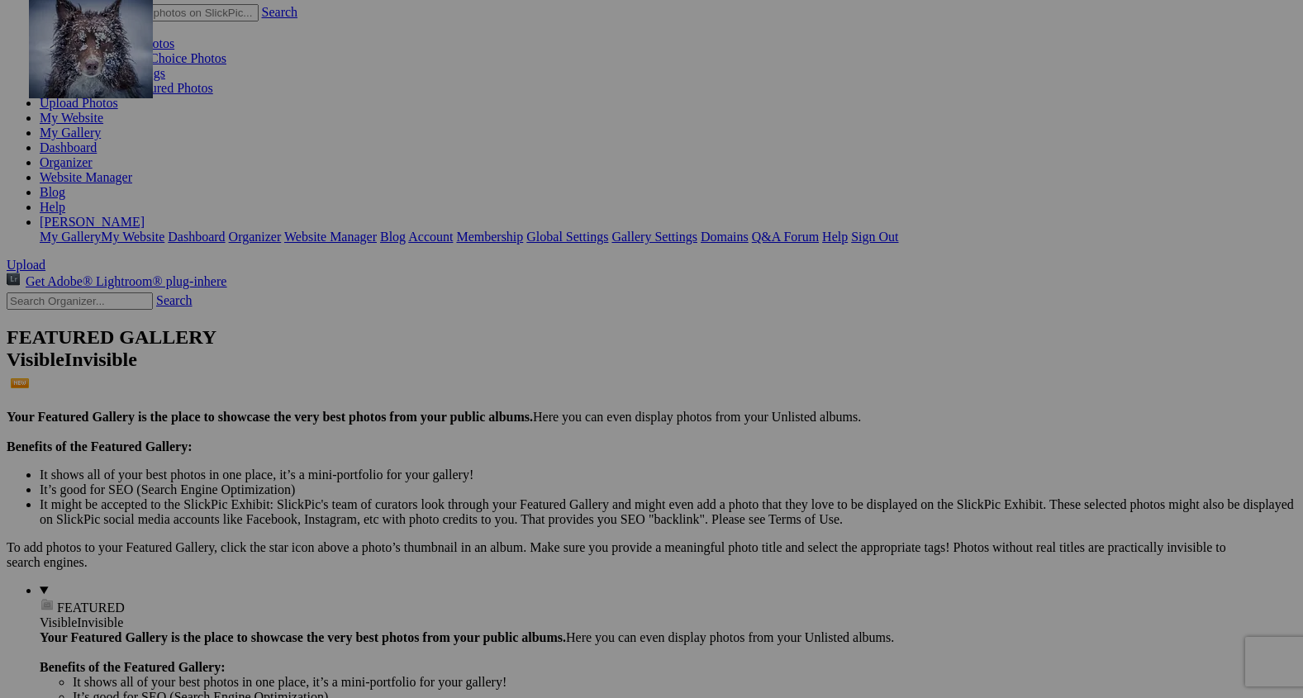
drag, startPoint x: 1189, startPoint y: 606, endPoint x: 270, endPoint y: 128, distance: 1035.5
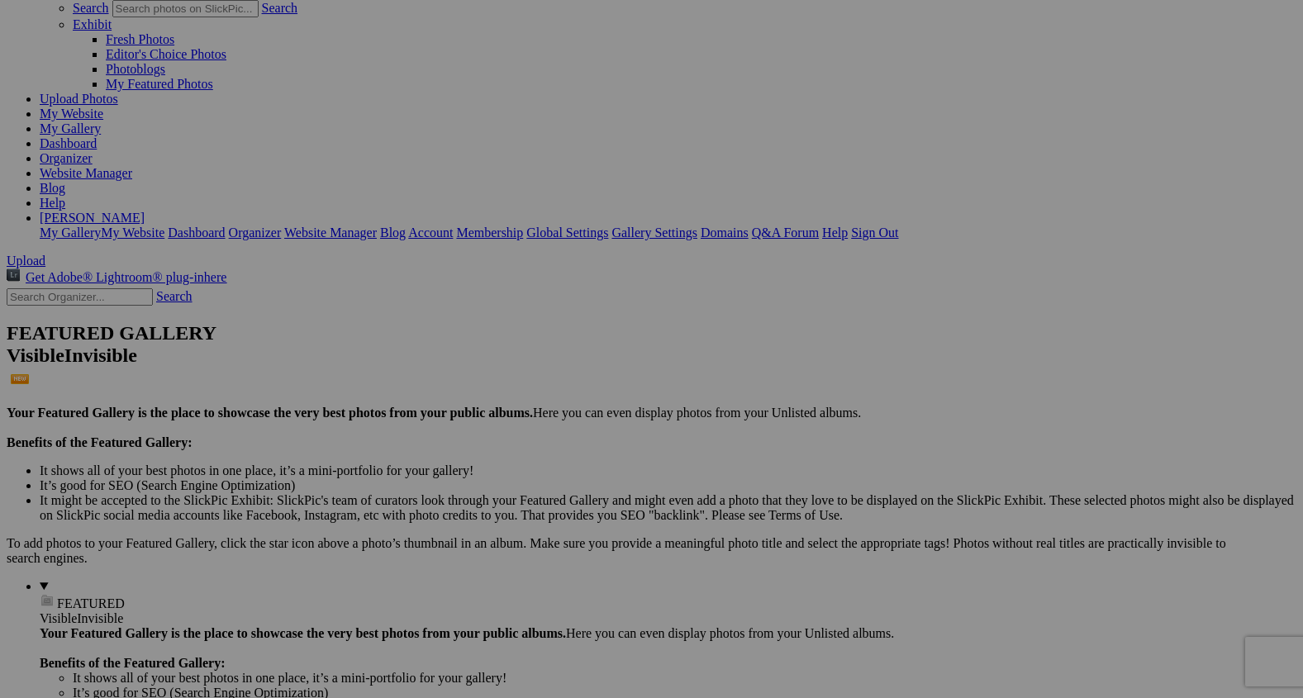
scroll to position [116, 0]
drag, startPoint x: 896, startPoint y: 176, endPoint x: 729, endPoint y: 124, distance: 175.6
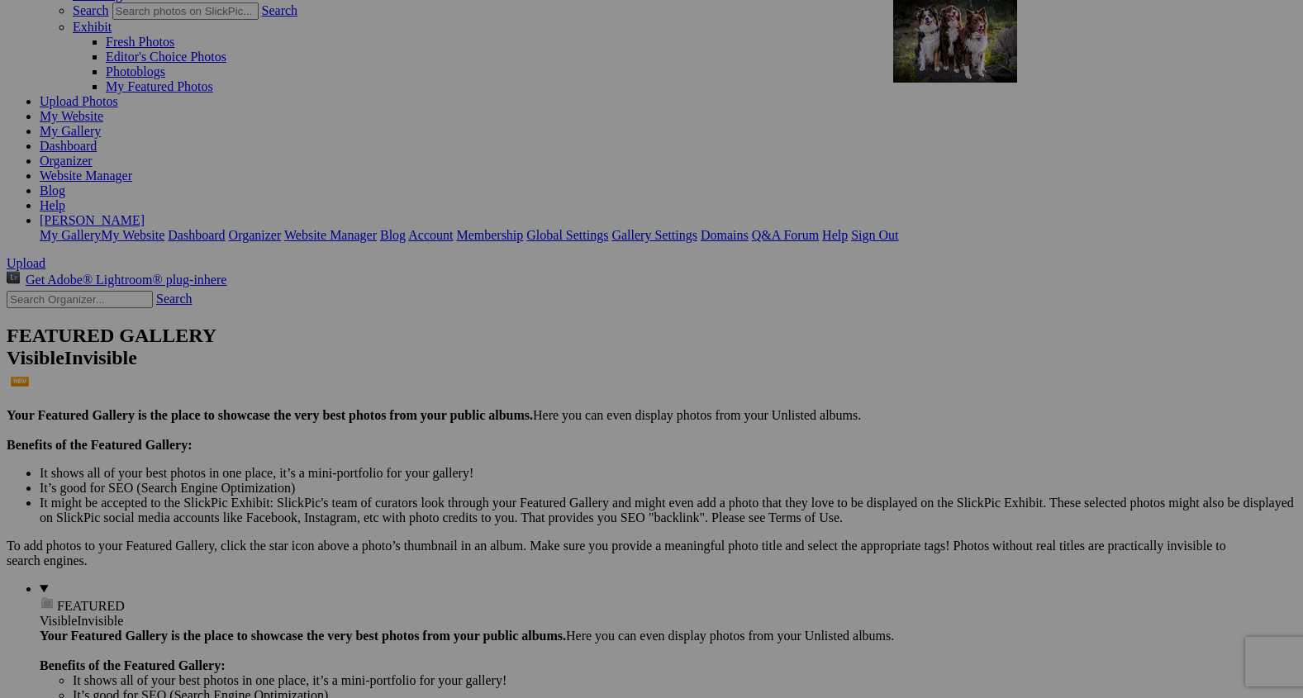
drag, startPoint x: 740, startPoint y: 369, endPoint x: 1115, endPoint y: 138, distance: 440.0
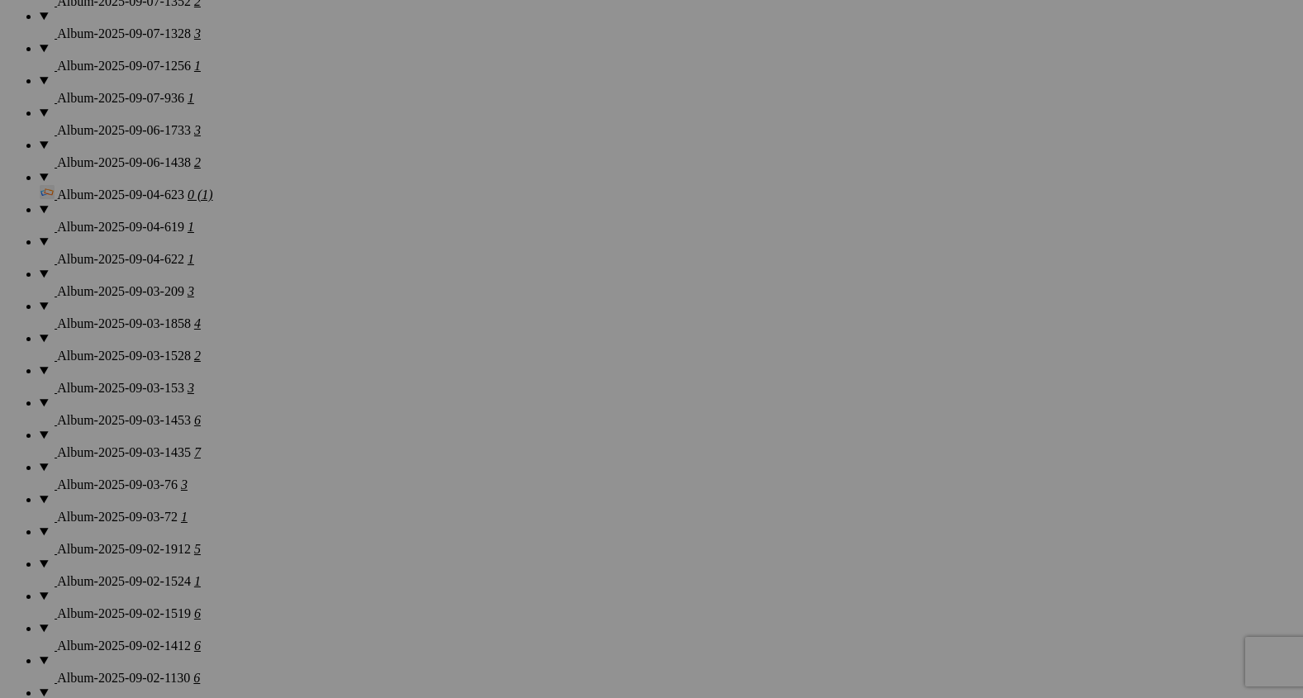
scroll to position [1392, 0]
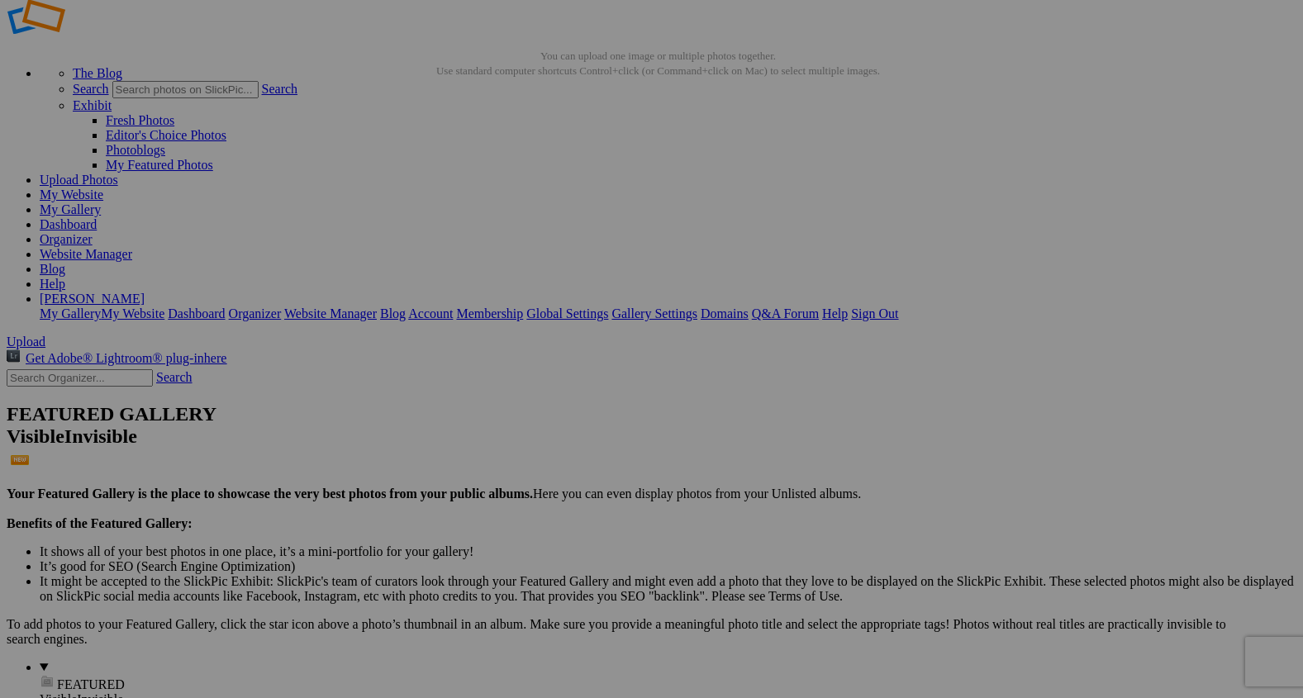
scroll to position [53, 0]
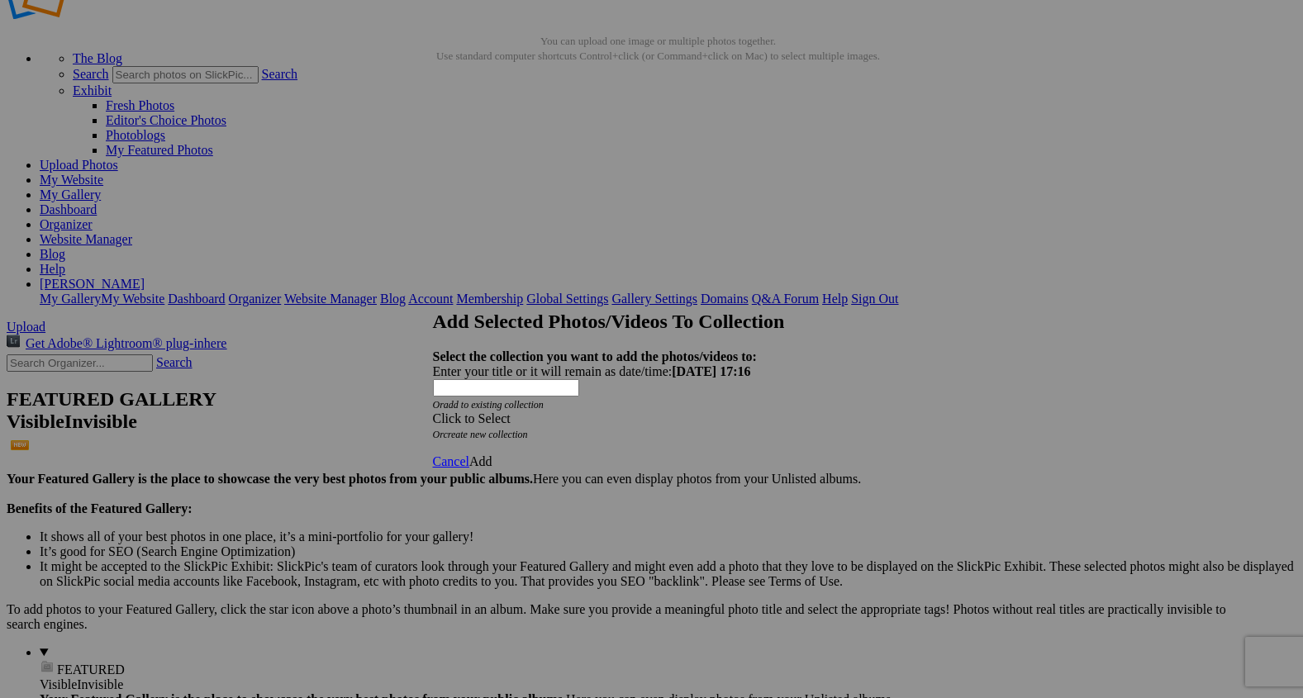
click at [433, 411] on span at bounding box center [433, 418] width 0 height 14
click at [560, 449] on link "Homepage" at bounding box center [531, 442] width 57 height 14
click at [492, 454] on span "Add" at bounding box center [480, 461] width 23 height 14
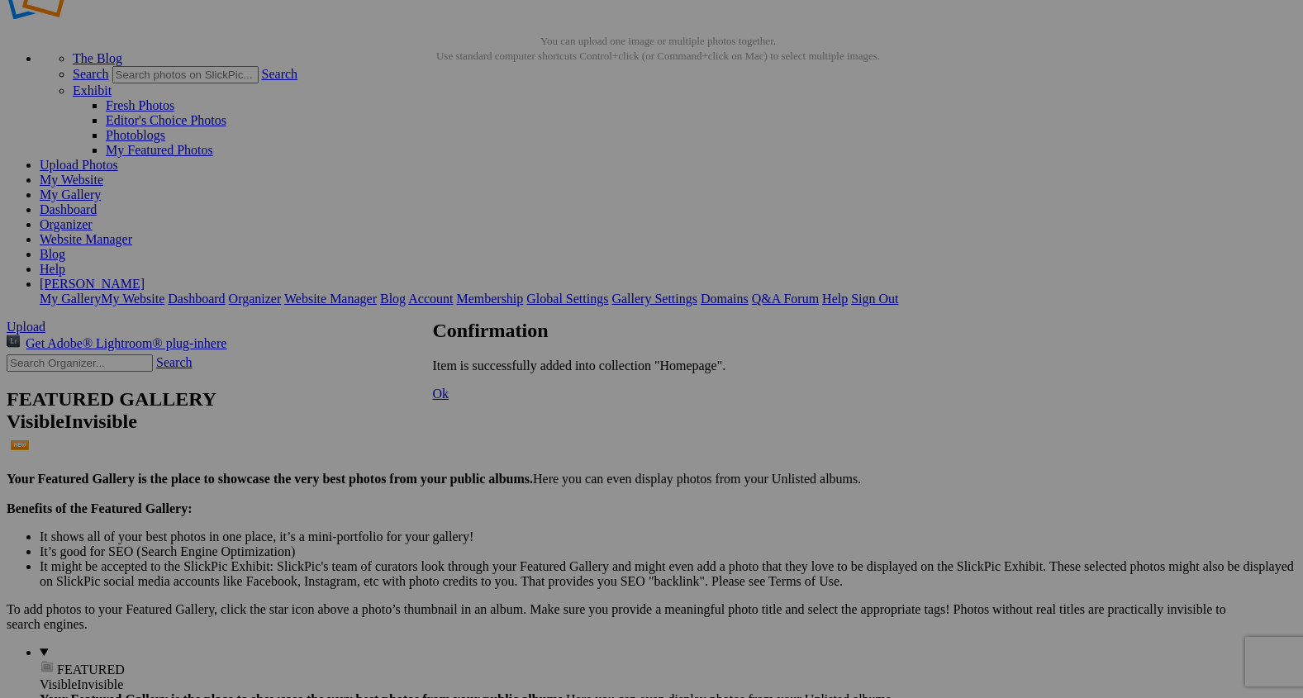
click at [449, 401] on span "Ok" at bounding box center [441, 394] width 17 height 14
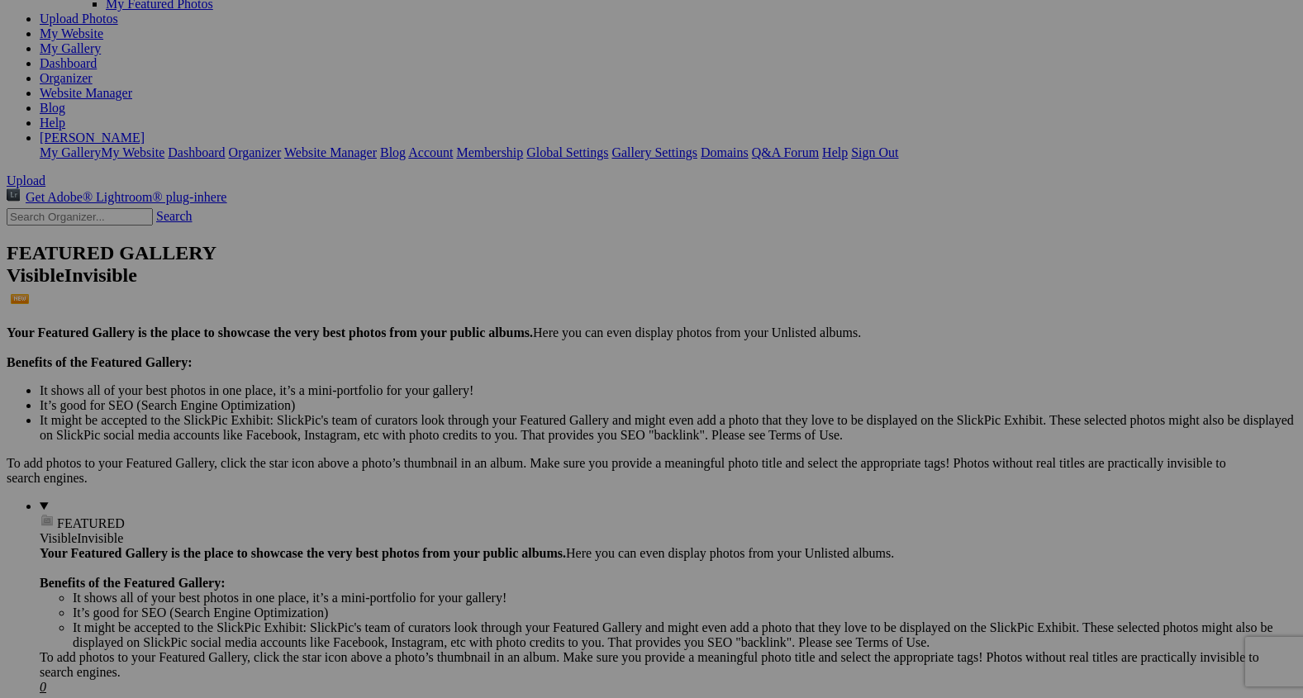
scroll to position [210, 0]
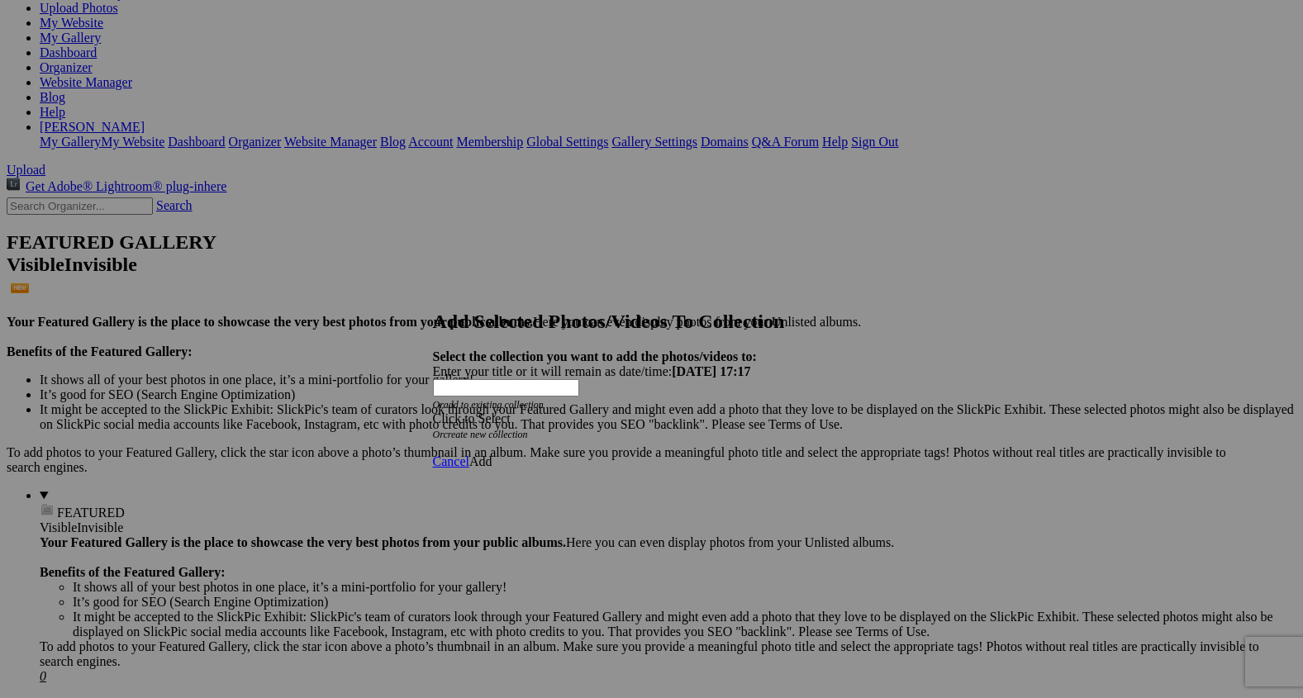
click at [433, 411] on span at bounding box center [433, 418] width 0 height 14
click at [560, 449] on link "Homepage" at bounding box center [531, 442] width 57 height 14
click at [492, 454] on span "Add" at bounding box center [480, 461] width 23 height 14
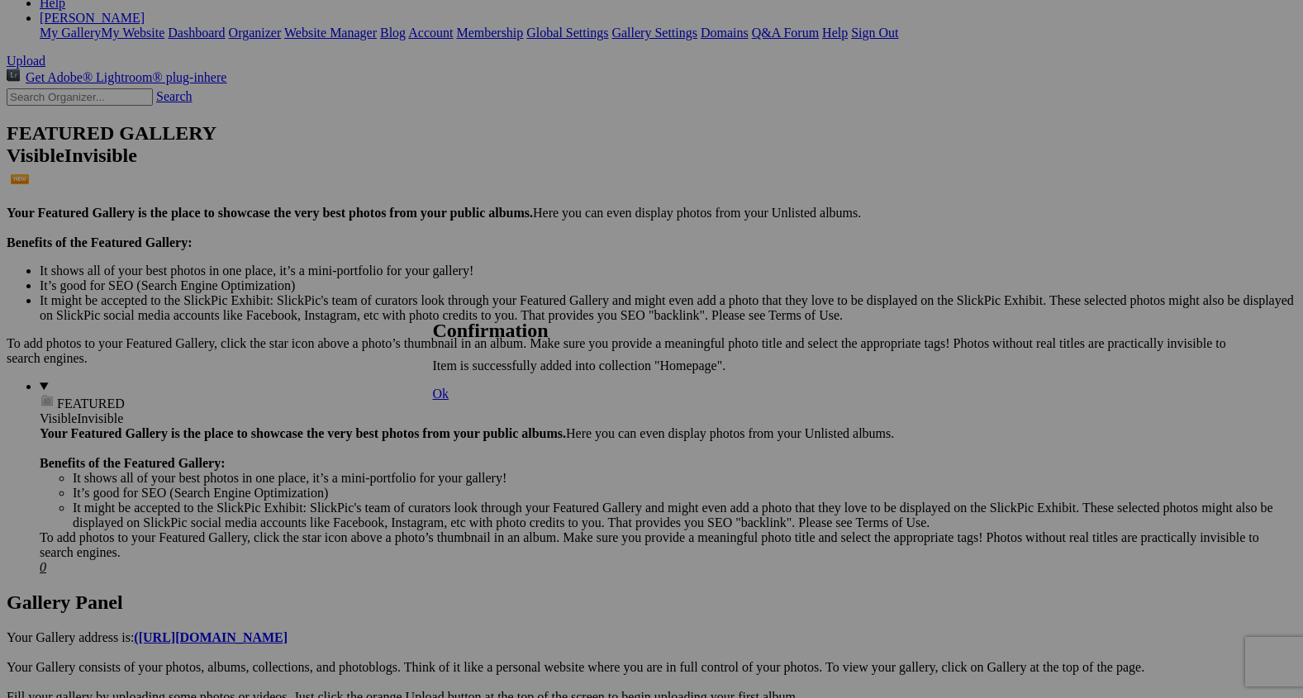
scroll to position [320, 0]
click at [449, 401] on span "Ok" at bounding box center [441, 394] width 17 height 14
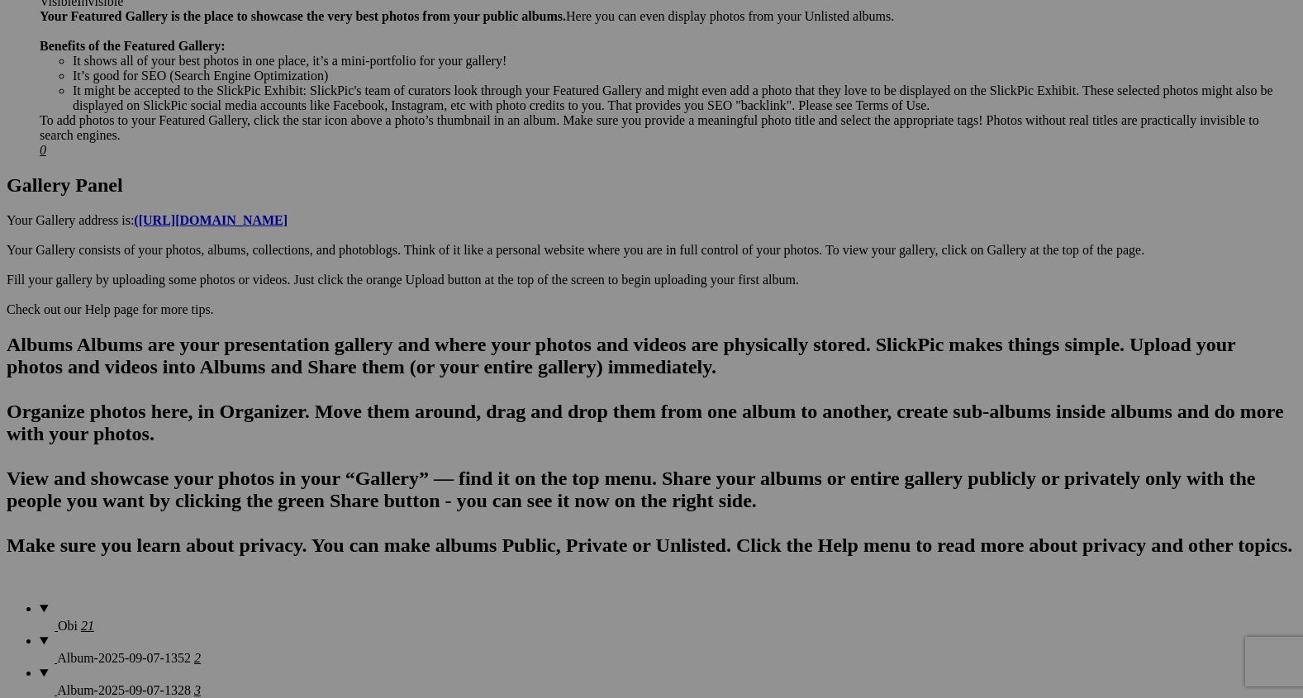
scroll to position [738, 0]
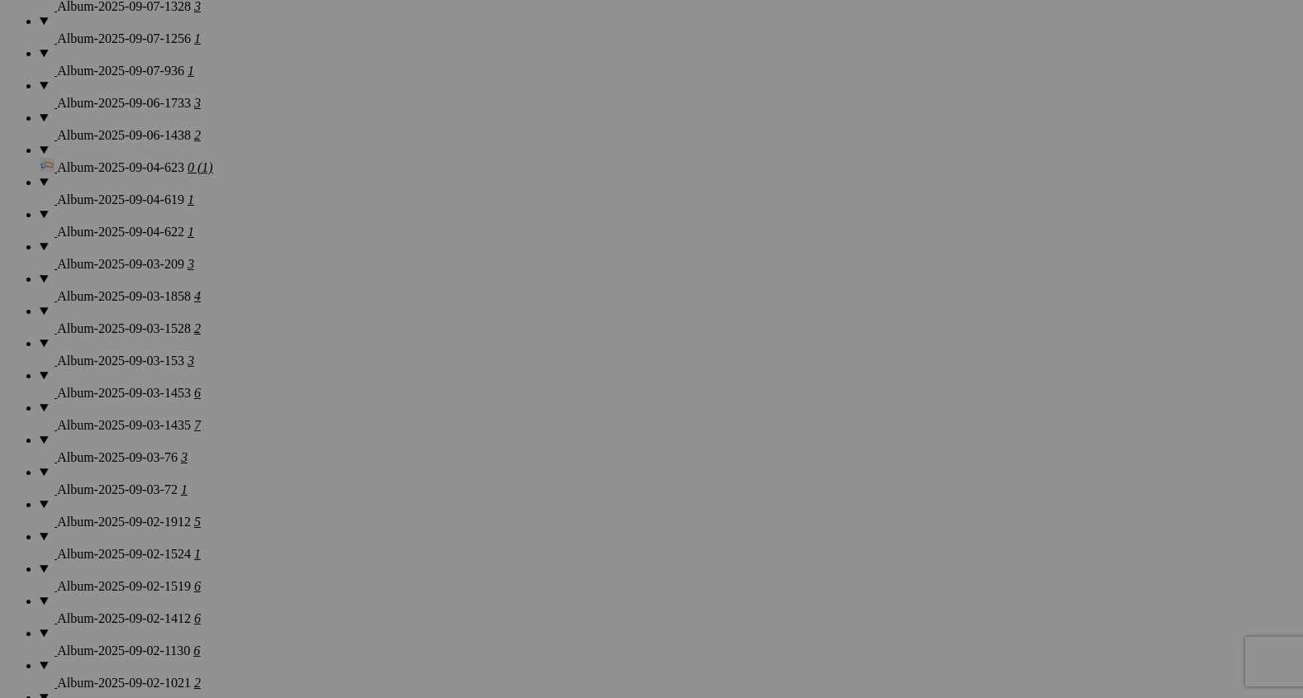
scroll to position [1425, 0]
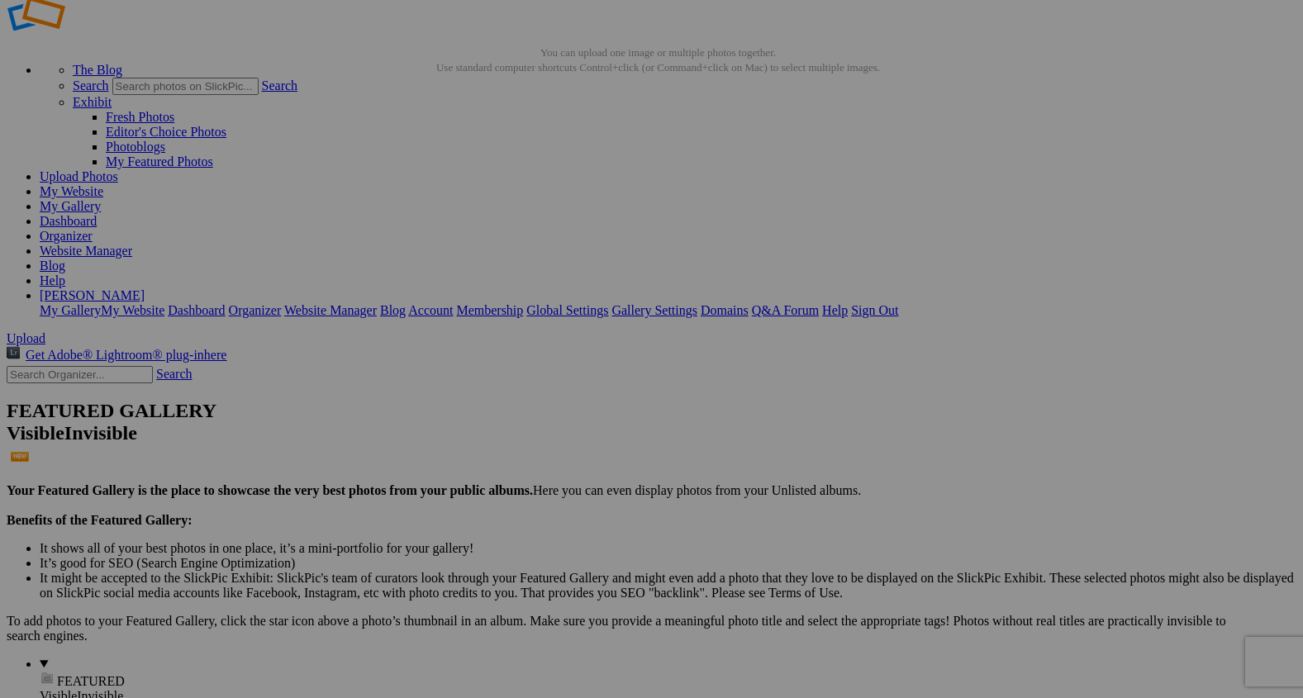
scroll to position [40, 0]
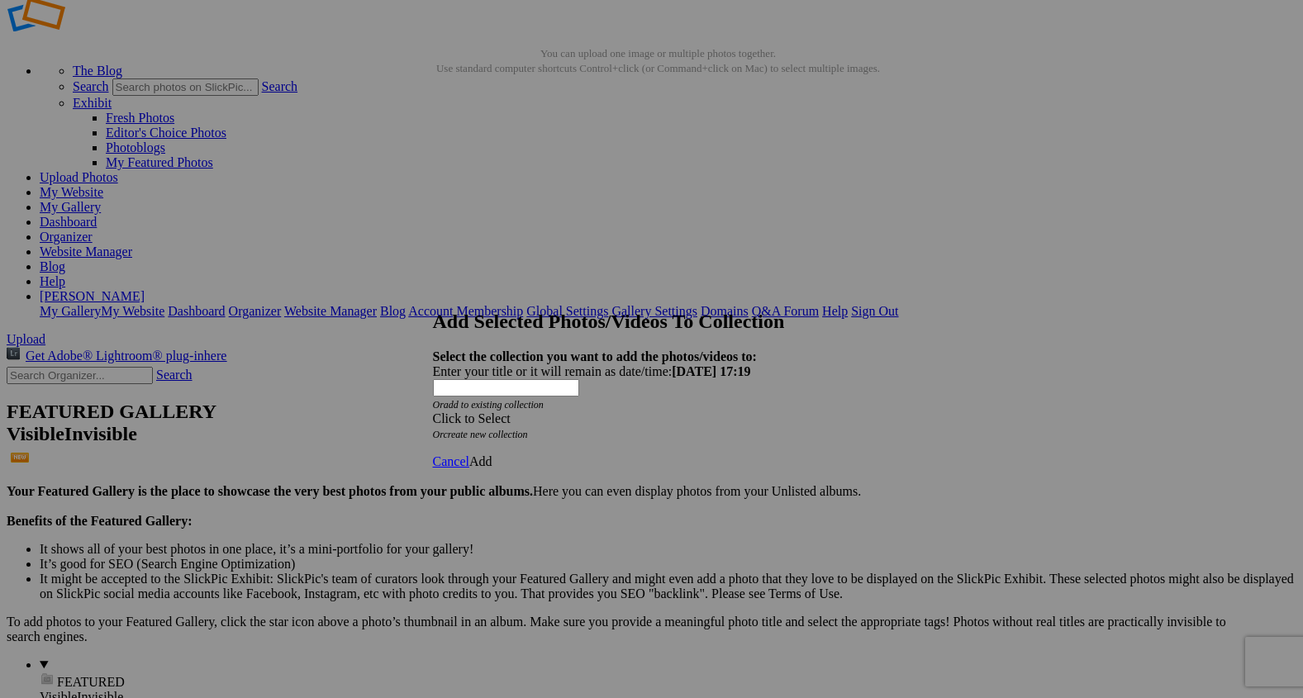
click at [433, 411] on span at bounding box center [433, 418] width 0 height 14
click at [560, 449] on link "Homepage" at bounding box center [531, 442] width 57 height 14
click at [492, 454] on span "Add" at bounding box center [480, 461] width 23 height 14
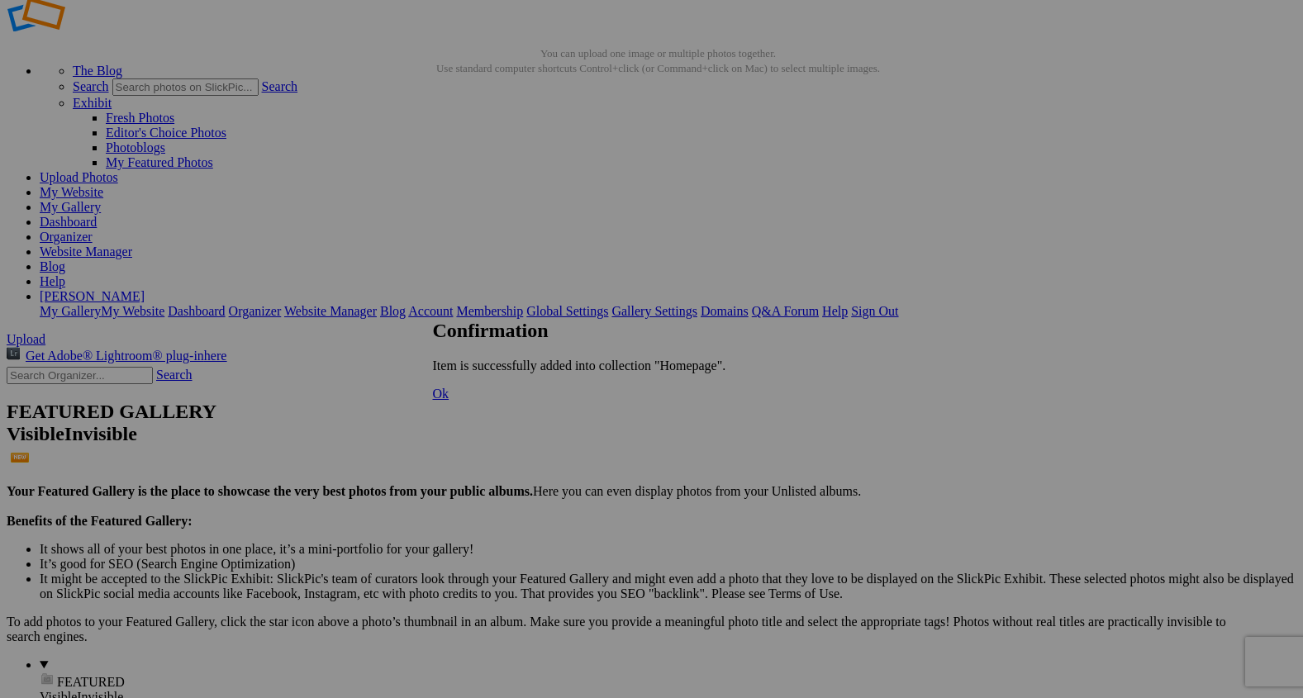
click at [449, 401] on span "Ok" at bounding box center [441, 394] width 17 height 14
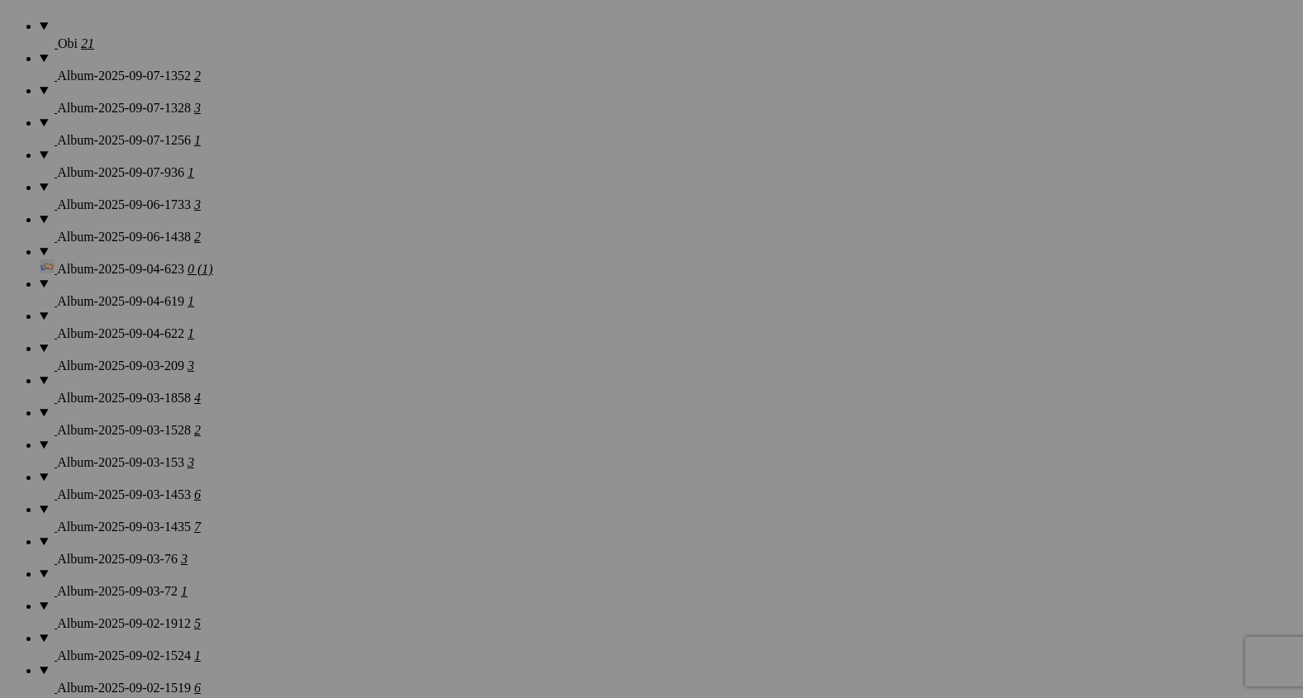
scroll to position [1324, 0]
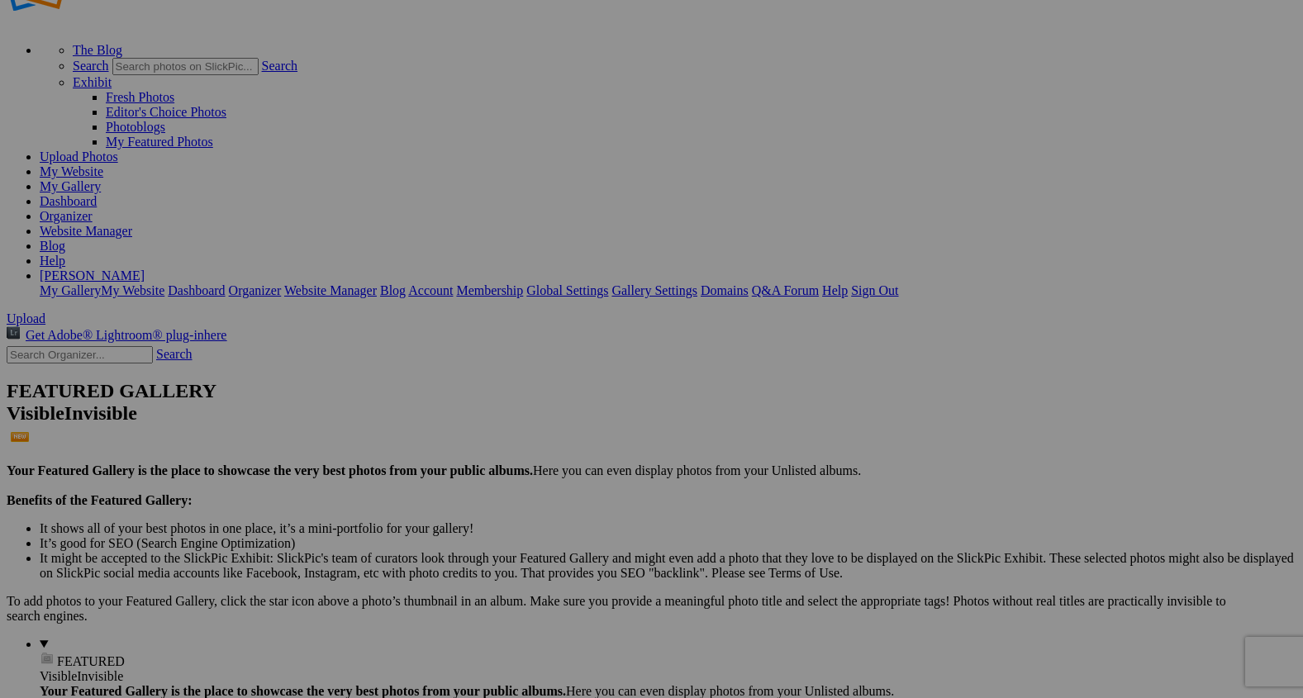
scroll to position [62, 0]
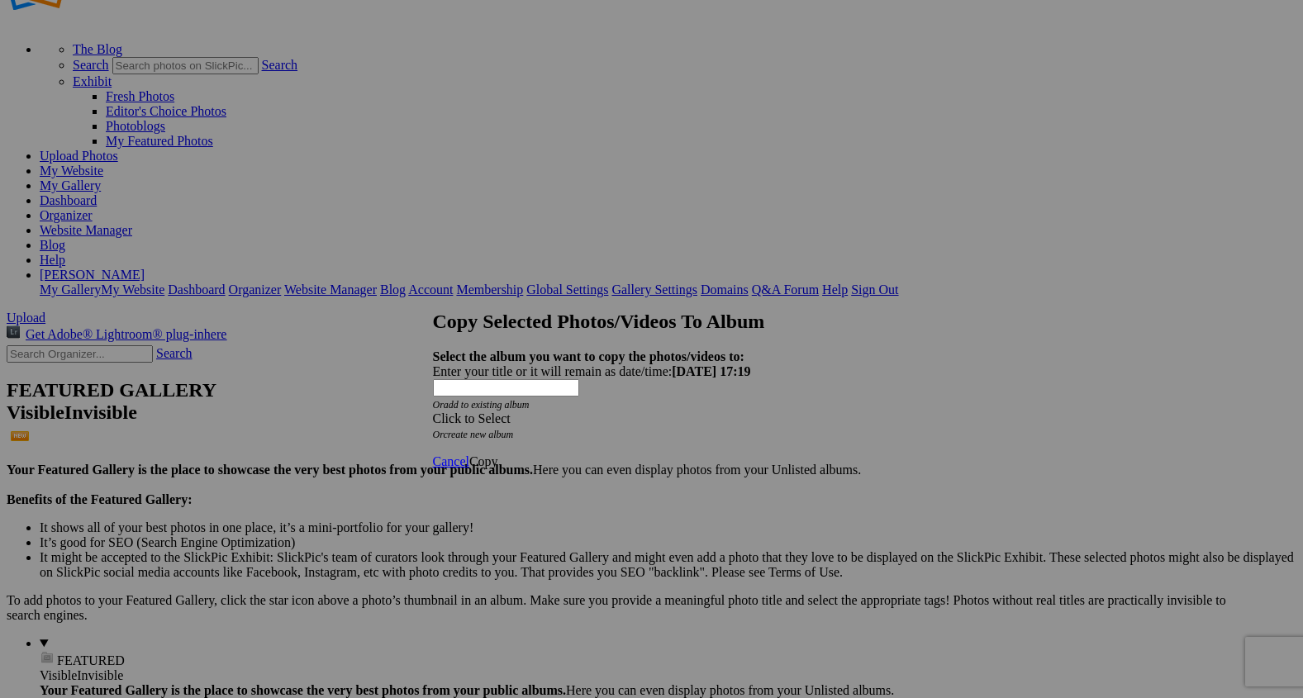
click at [433, 411] on span at bounding box center [433, 418] width 0 height 14
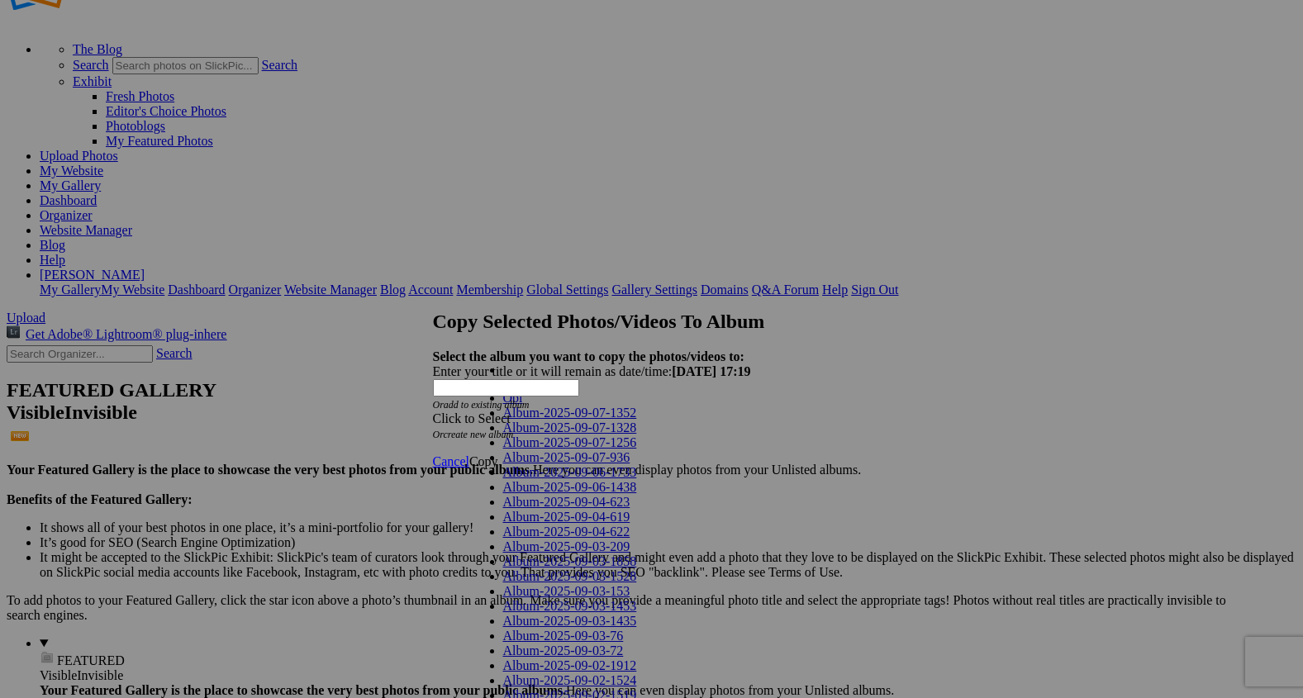
scroll to position [1154, 0]
click at [469, 454] on span "Cancel" at bounding box center [451, 461] width 36 height 14
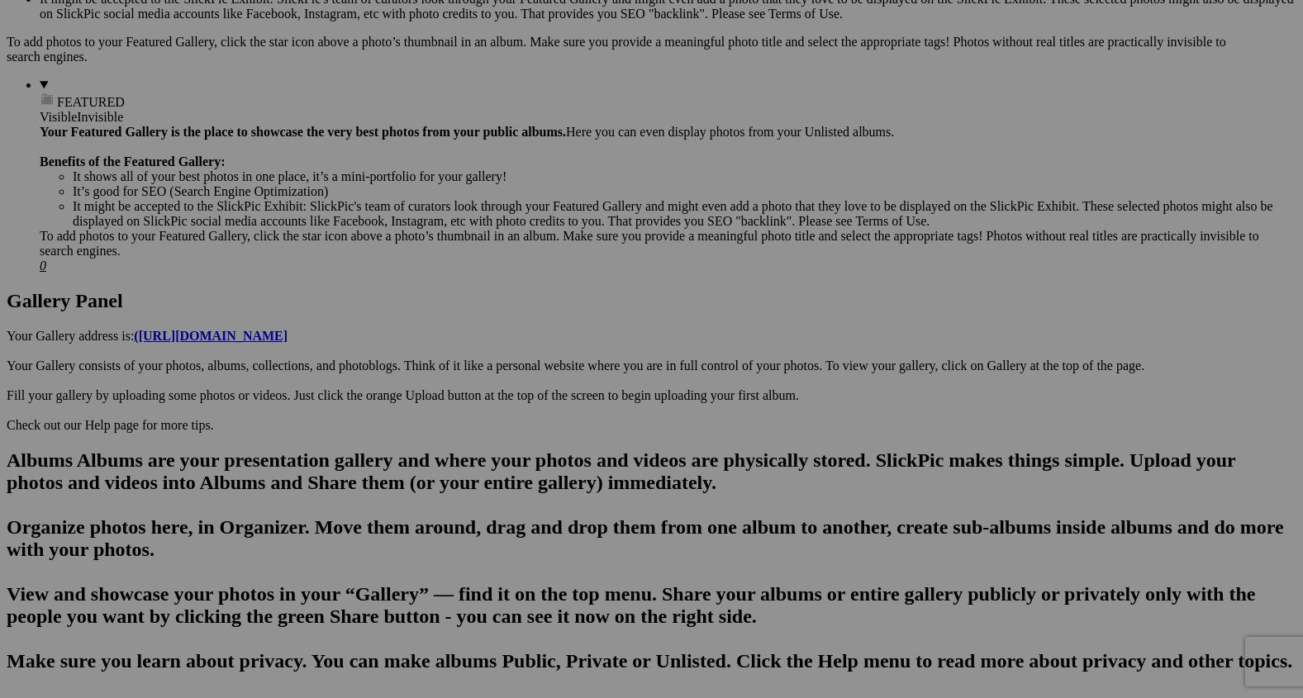
scroll to position [622, 0]
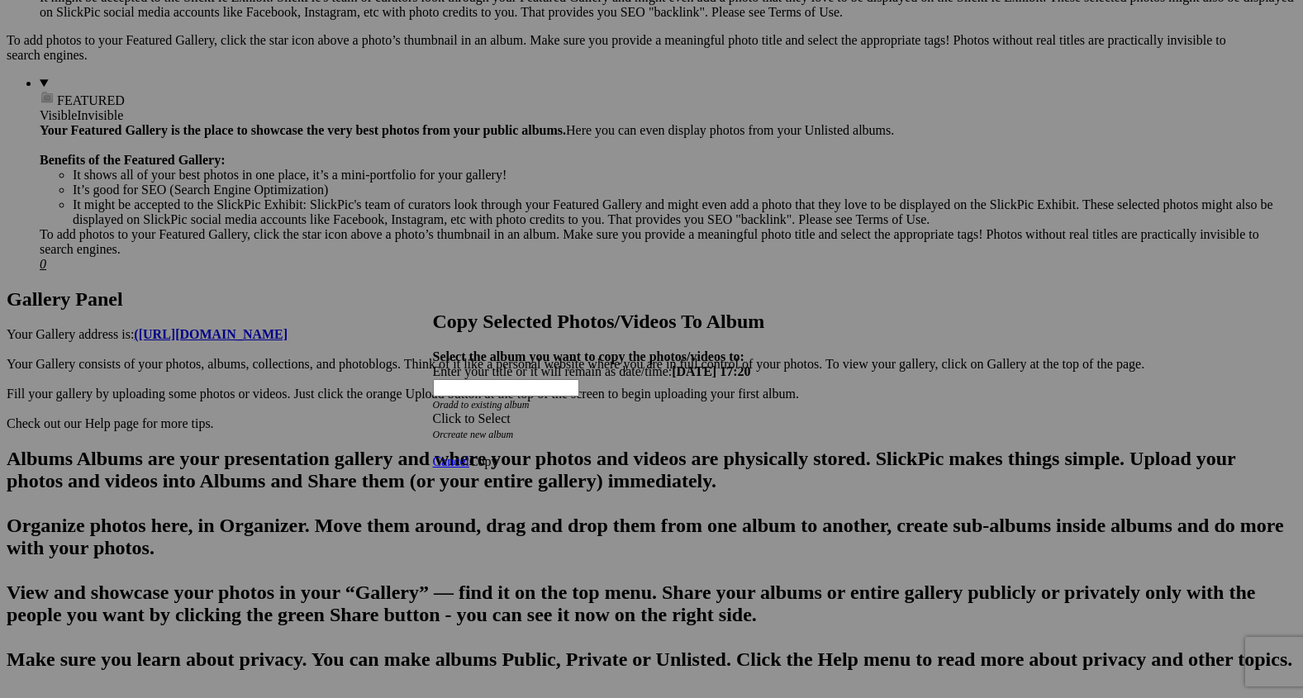
click at [433, 411] on span at bounding box center [433, 418] width 0 height 14
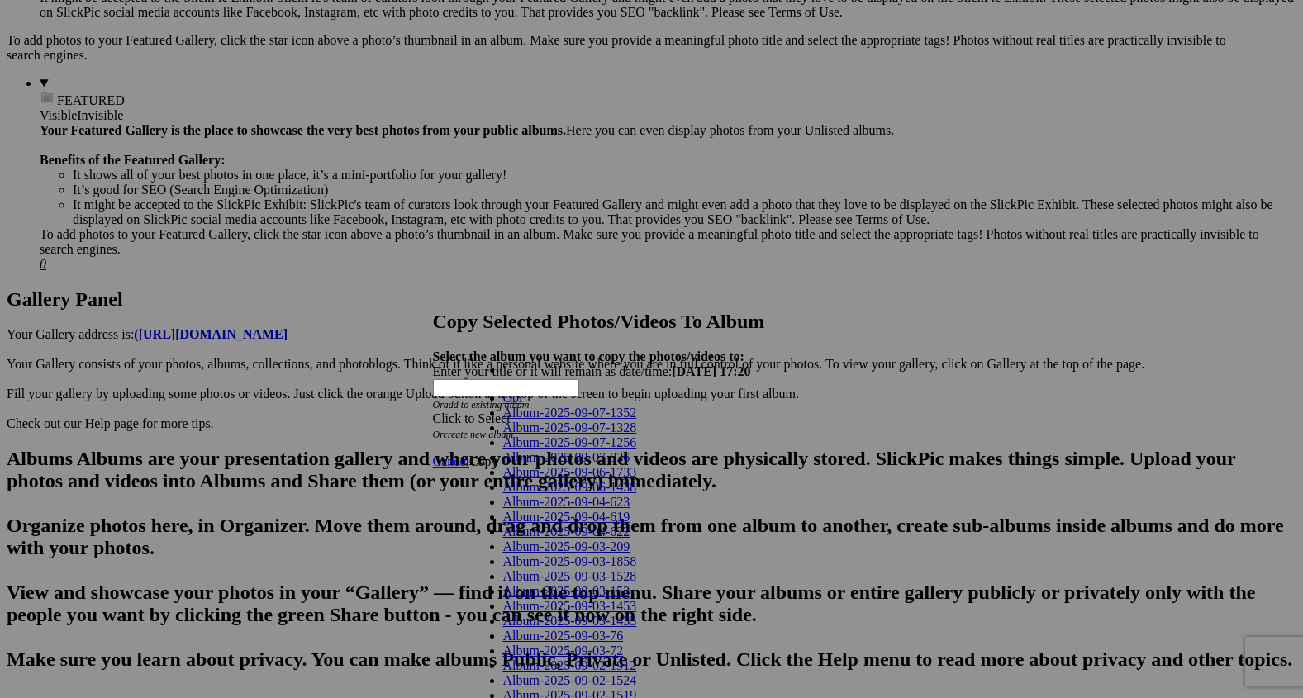
scroll to position [401, 0]
click at [469, 454] on span "Cancel" at bounding box center [451, 461] width 36 height 14
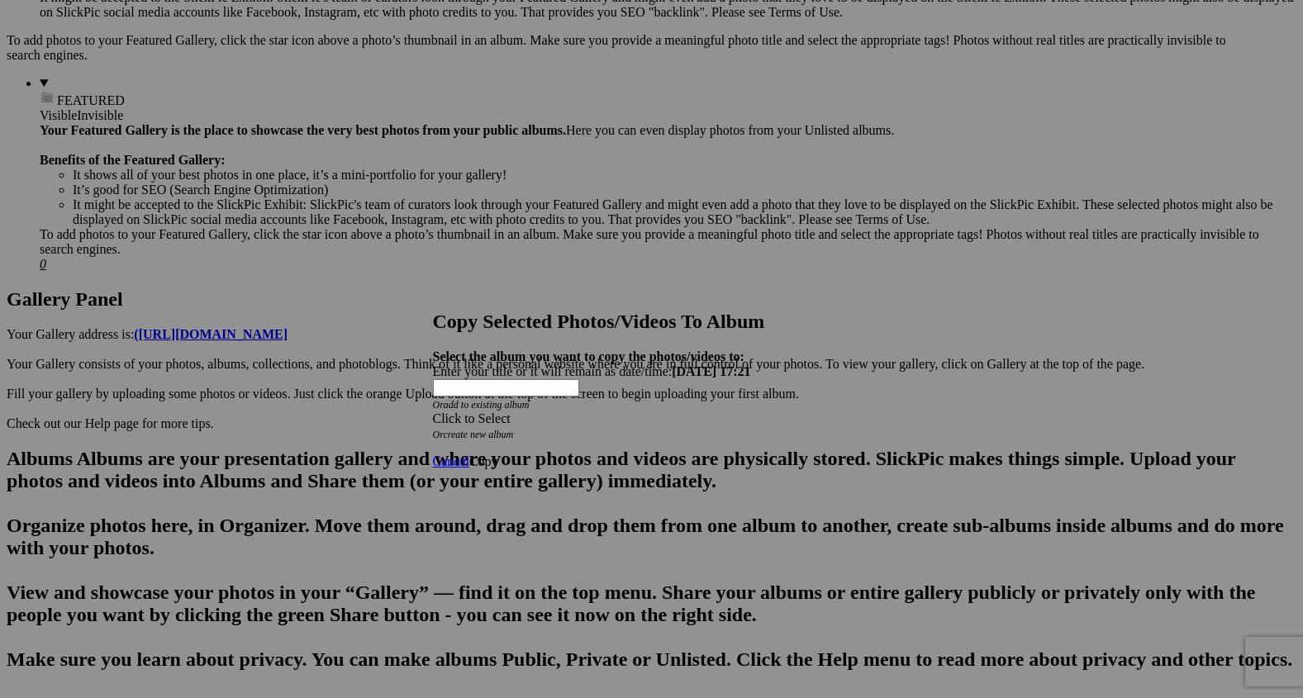
click at [433, 411] on span at bounding box center [433, 418] width 0 height 14
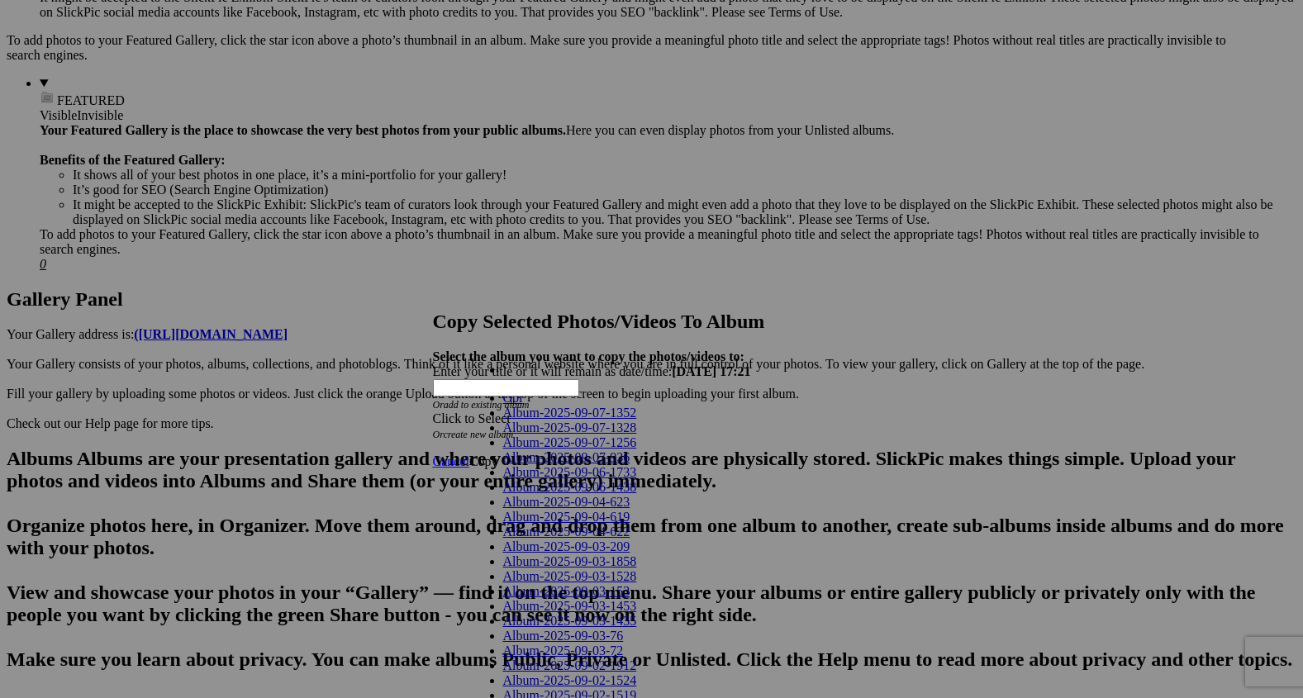
scroll to position [1154, 0]
click at [469, 454] on span "Cancel" at bounding box center [451, 461] width 36 height 14
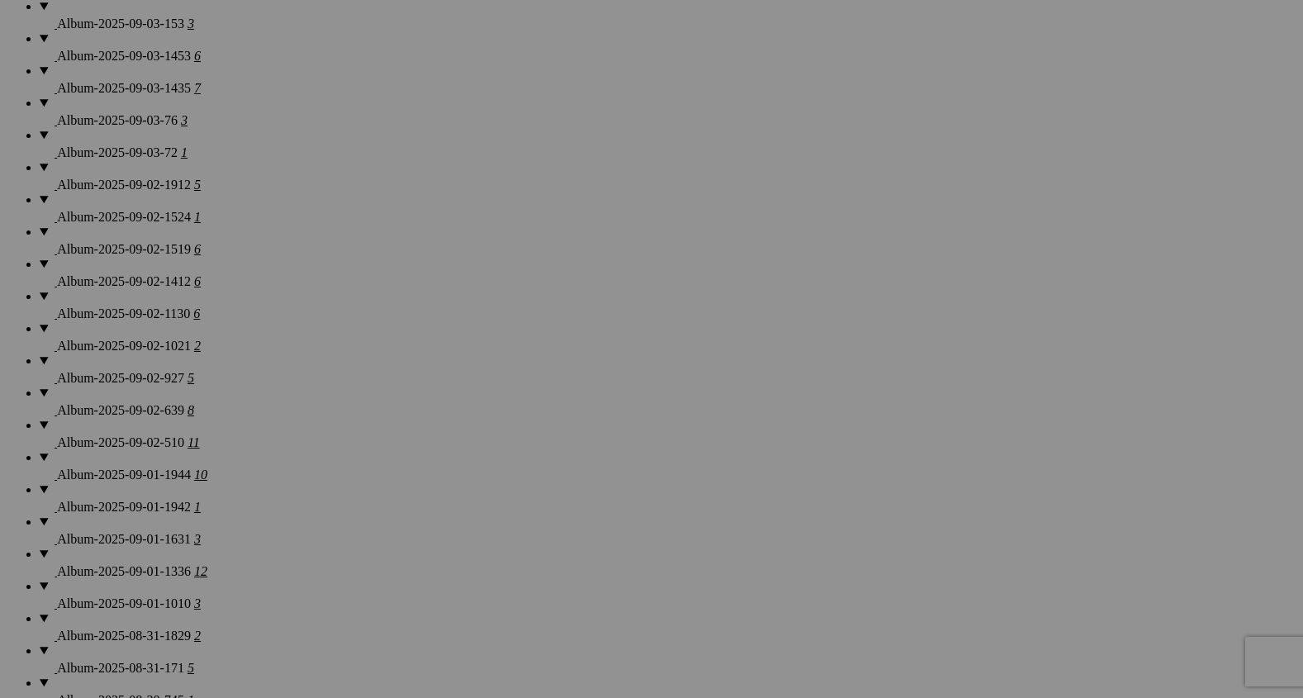
scroll to position [1746, 0]
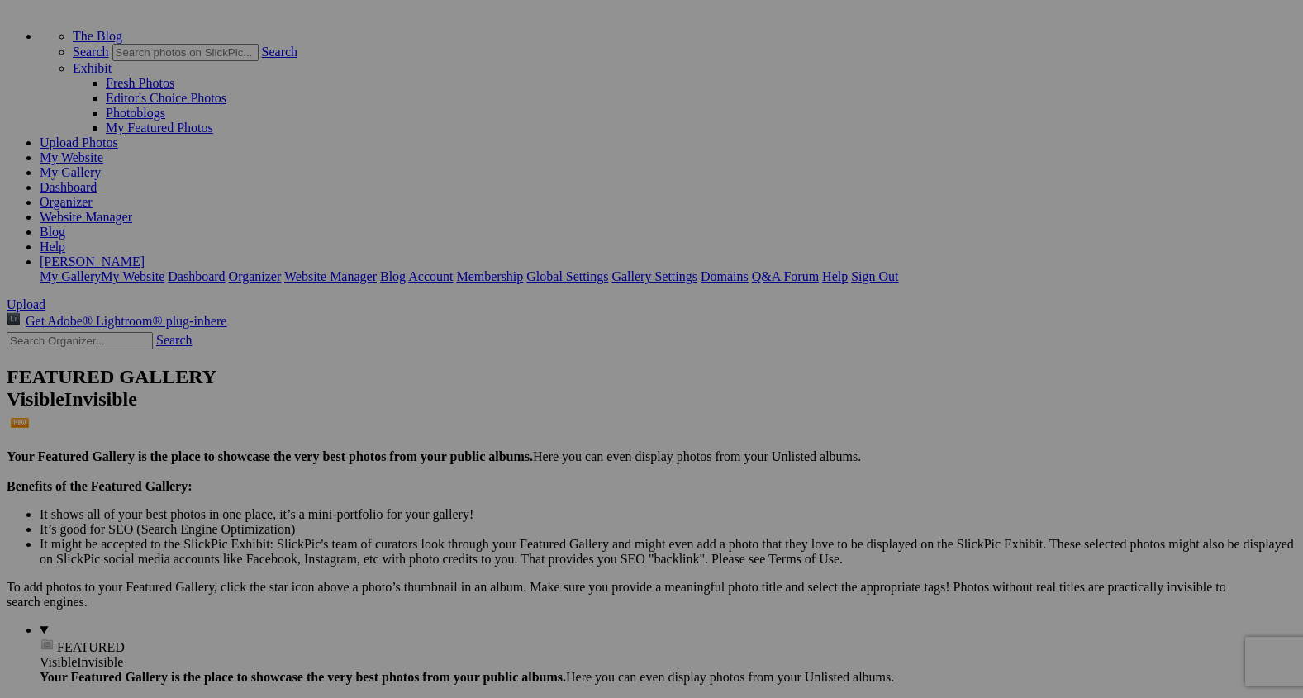
scroll to position [78, 0]
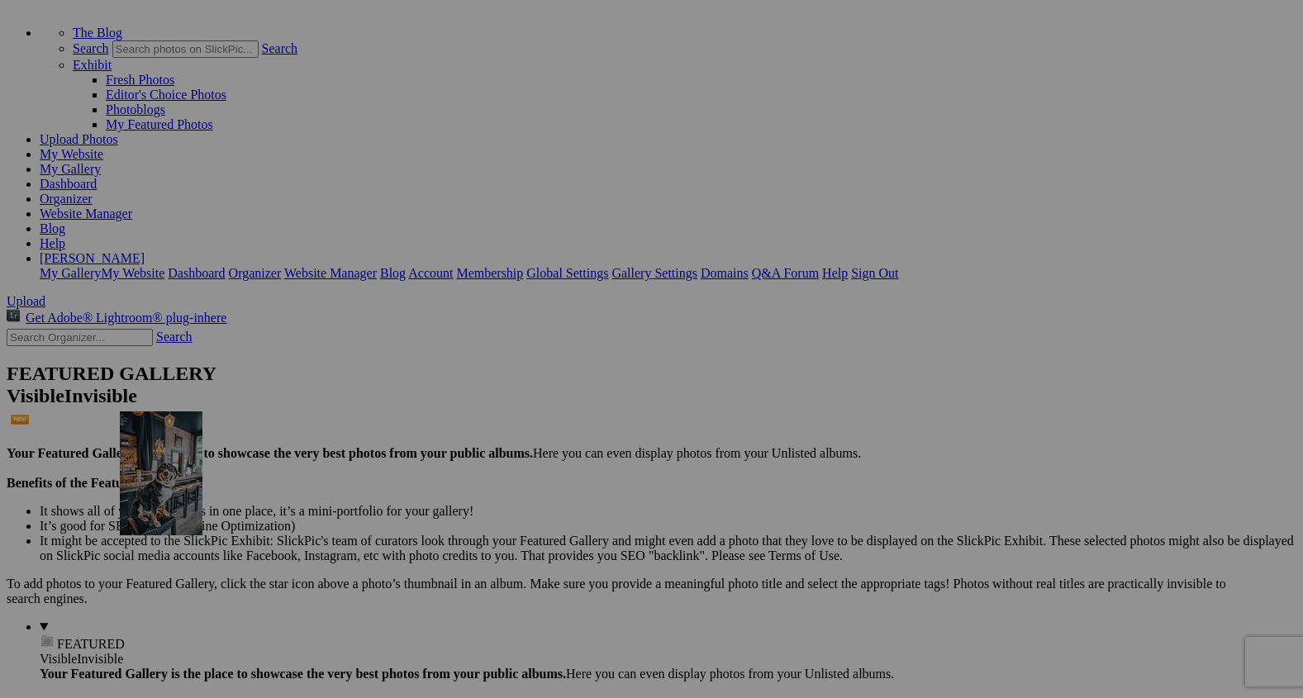
drag, startPoint x: 451, startPoint y: 237, endPoint x: 335, endPoint y: 544, distance: 327.9
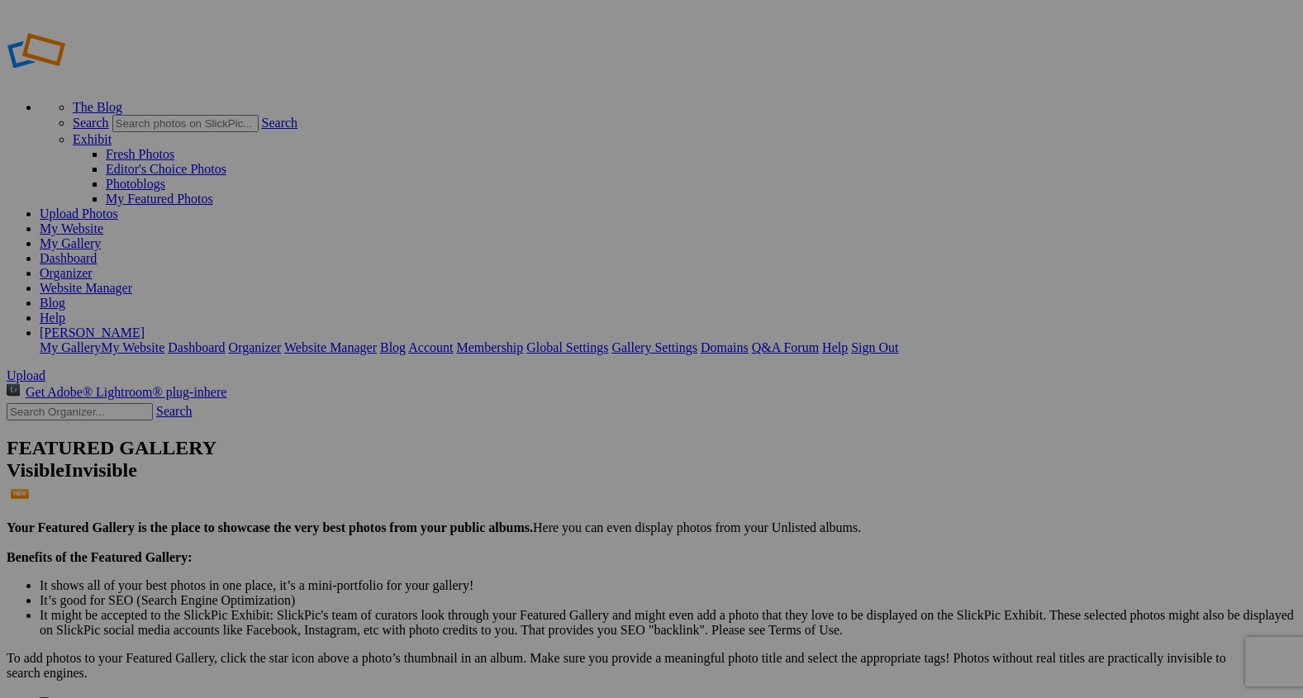
scroll to position [0, 0]
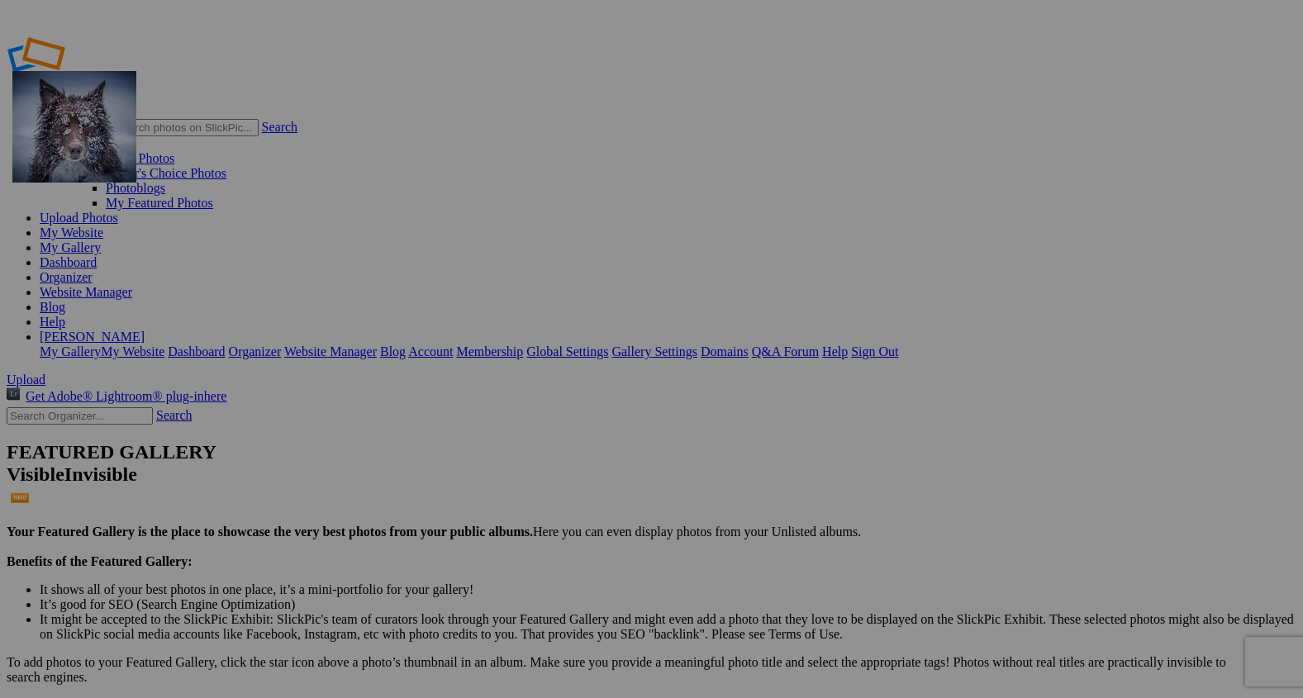
drag, startPoint x: 602, startPoint y: 241, endPoint x: 247, endPoint y: 189, distance: 358.3
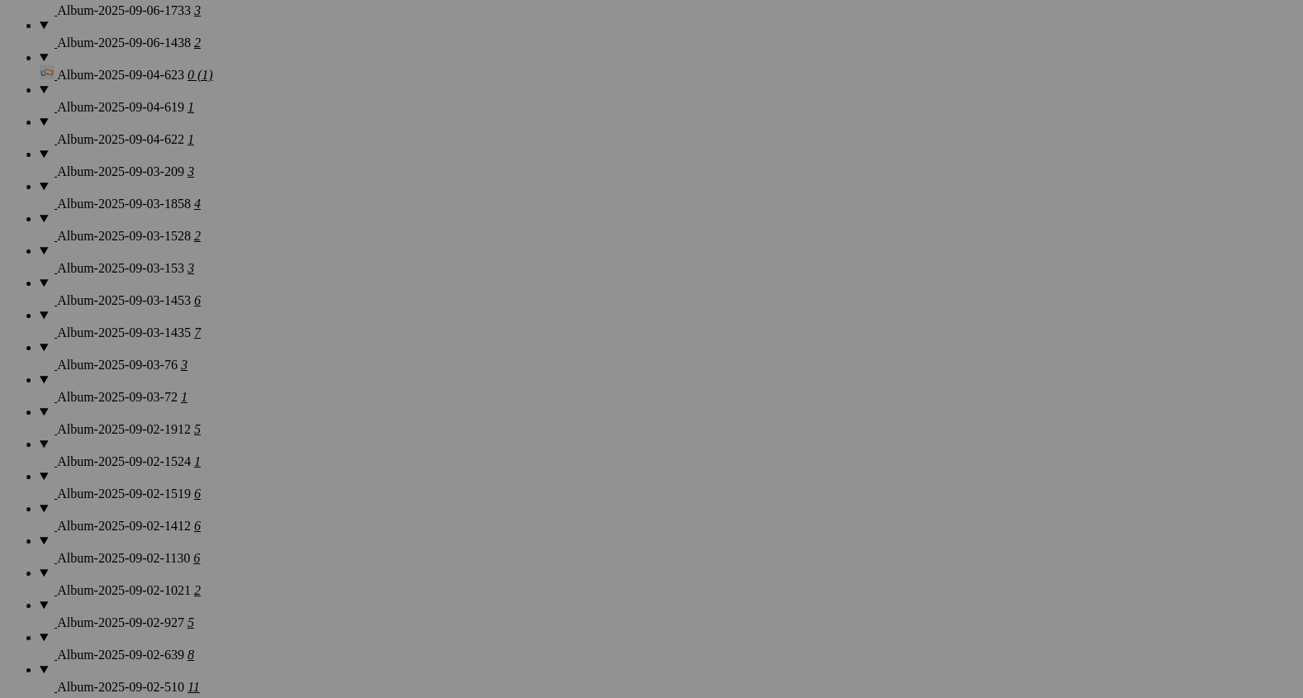
scroll to position [1508, 0]
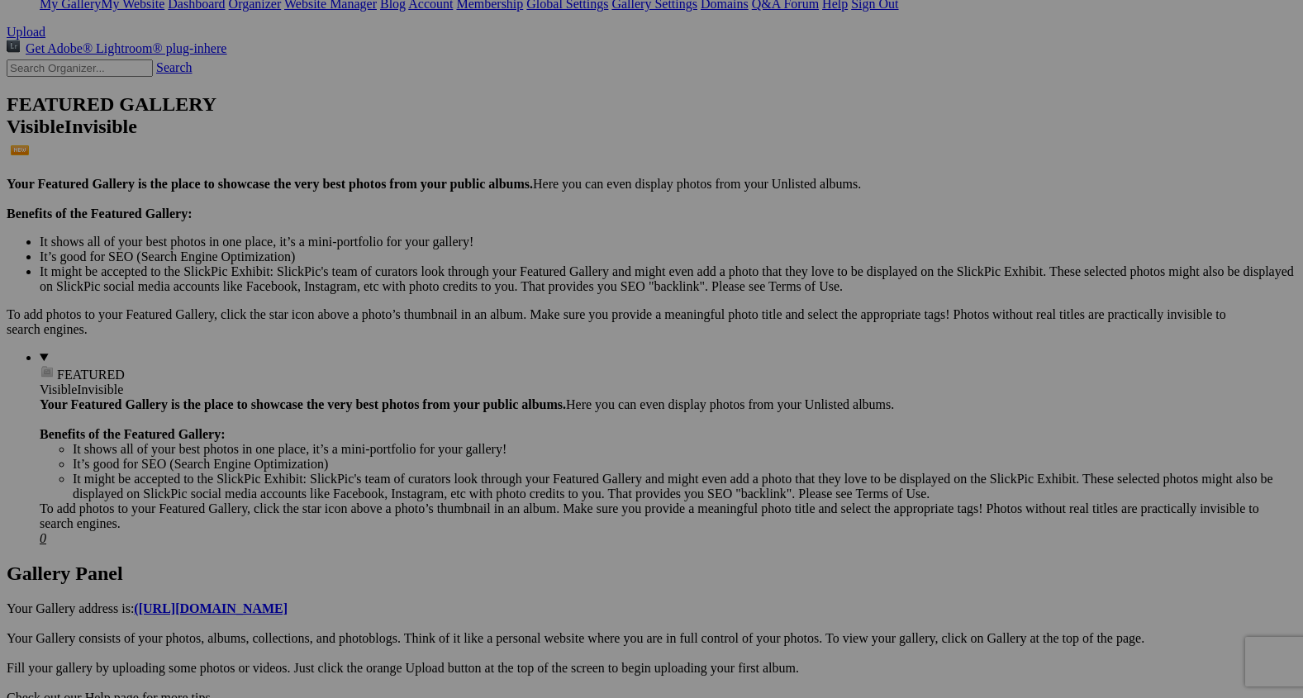
scroll to position [371, 0]
